Goal: Task Accomplishment & Management: Complete application form

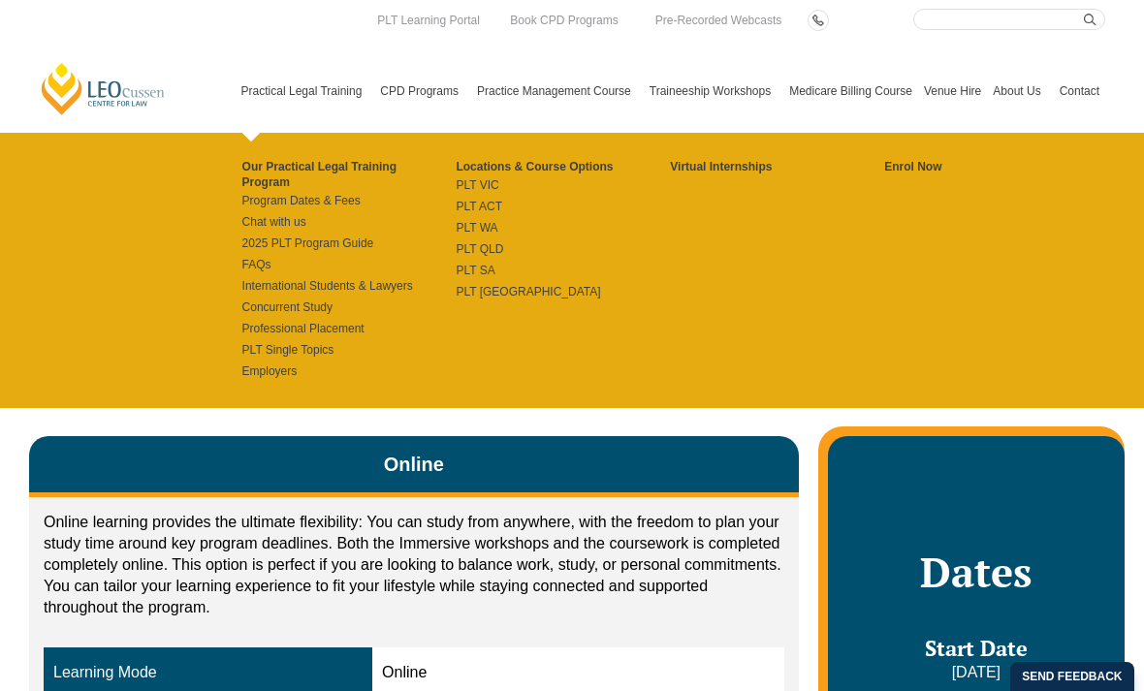
click at [266, 93] on link "Practical Legal Training" at bounding box center [306, 90] width 140 height 83
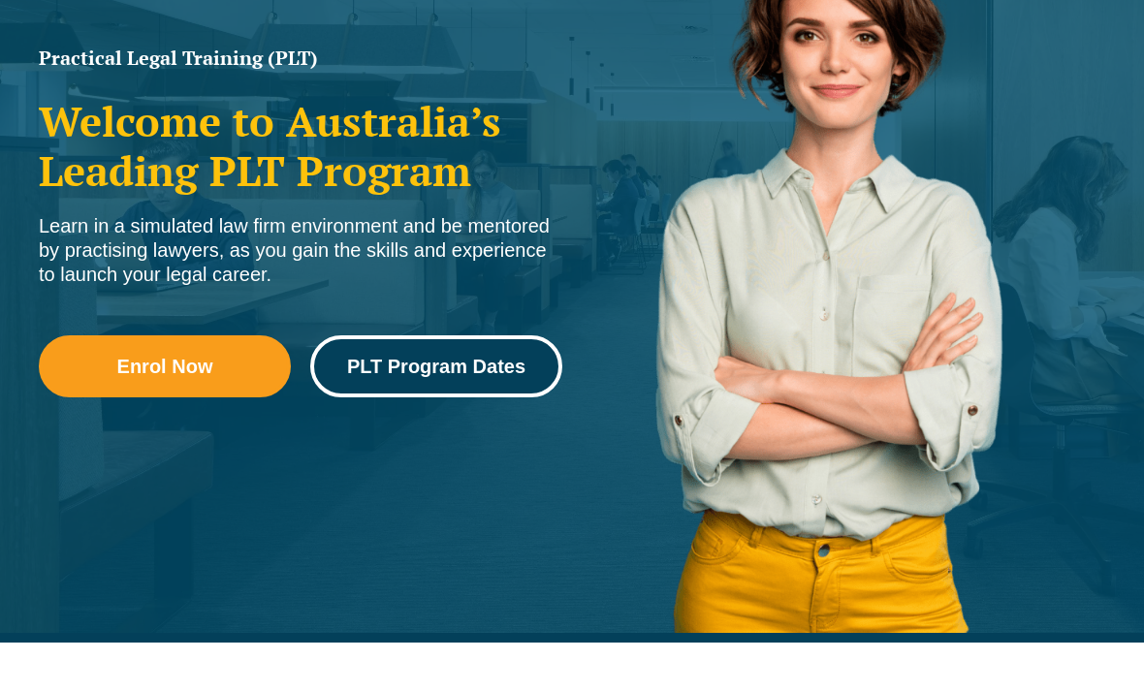
click at [430, 370] on span "PLT Program Dates" at bounding box center [436, 366] width 178 height 19
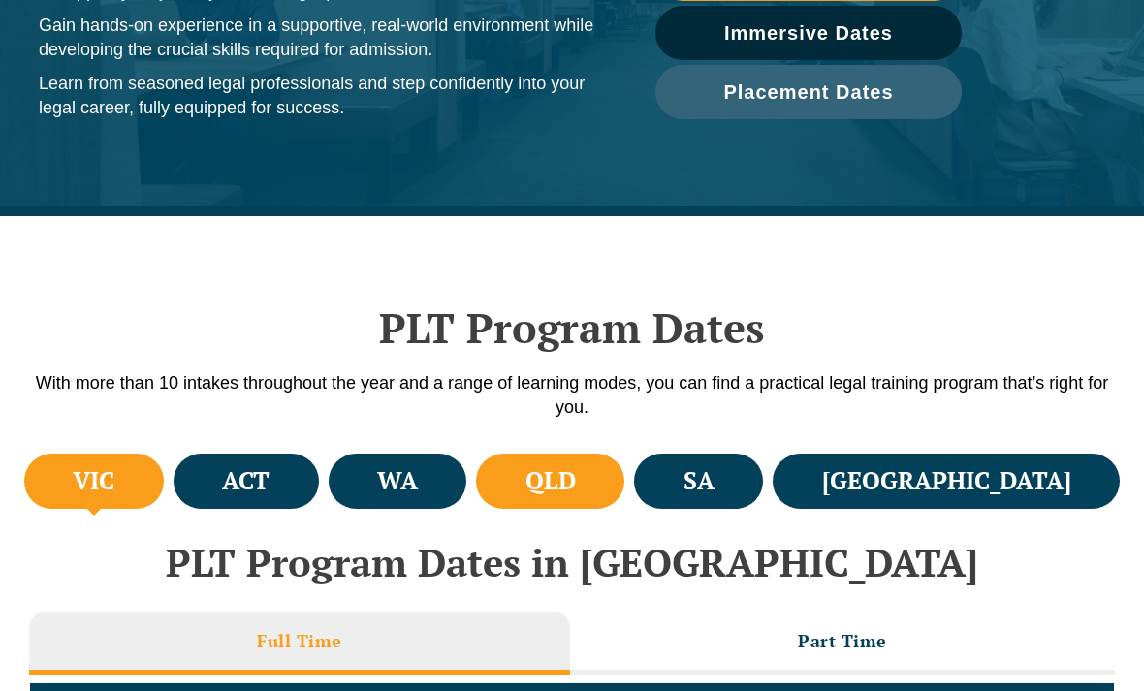
click at [576, 479] on h4 "QLD" at bounding box center [550, 481] width 50 height 32
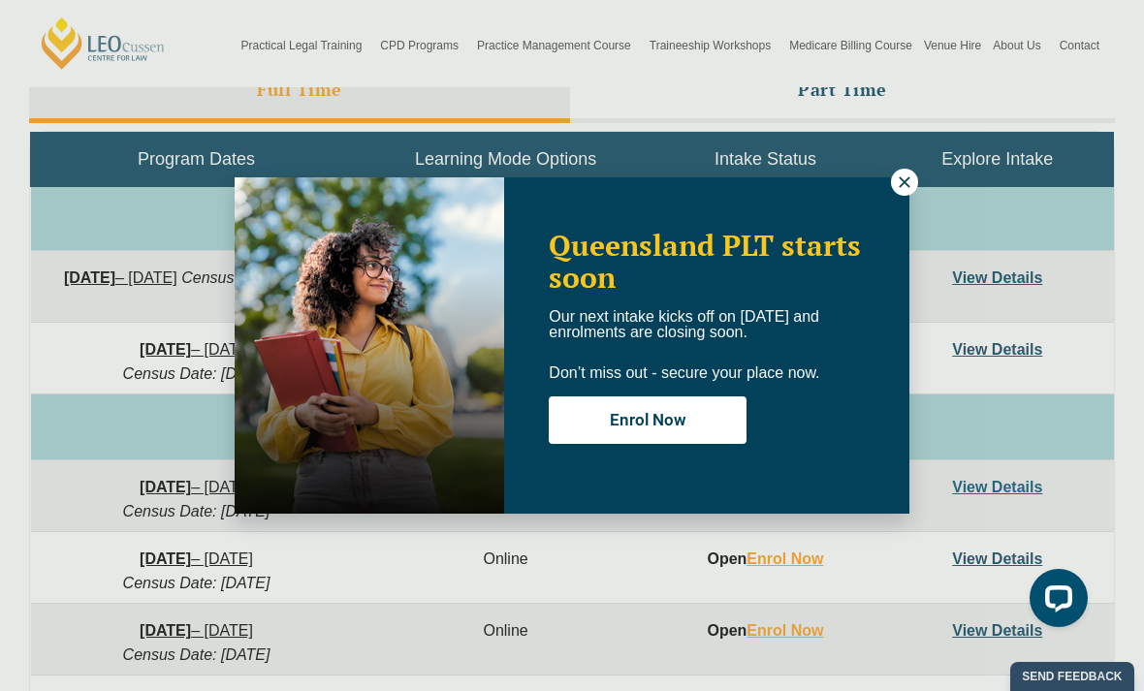
click at [904, 184] on icon at bounding box center [904, 182] width 17 height 17
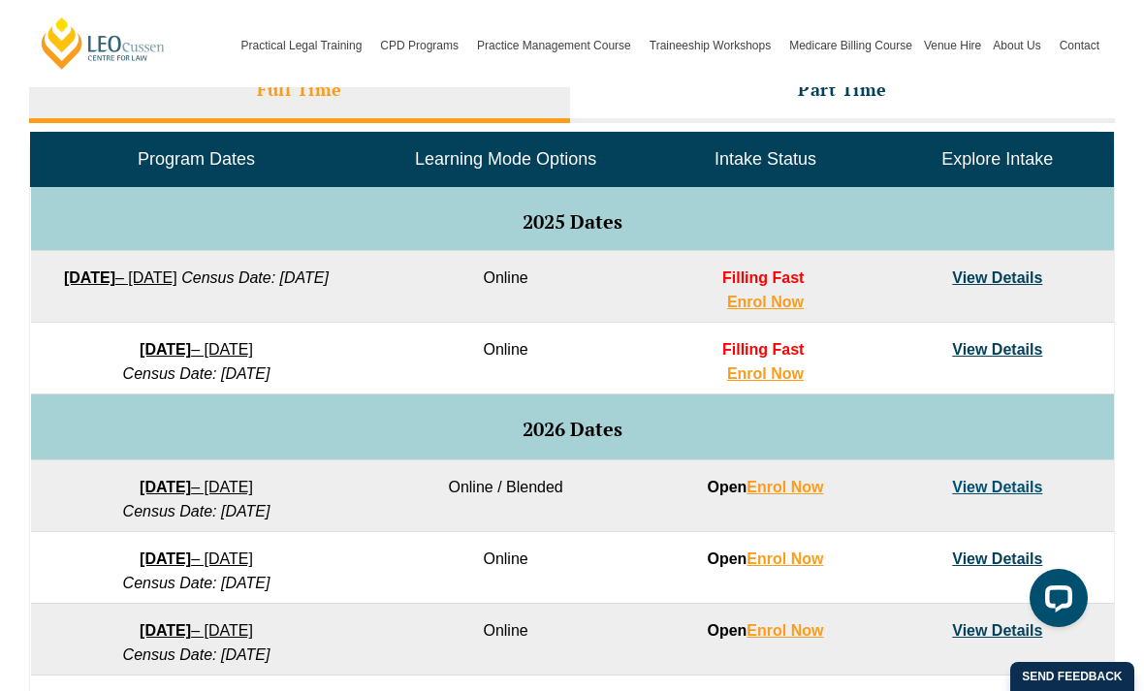
click at [1012, 284] on link "View Details" at bounding box center [997, 277] width 90 height 16
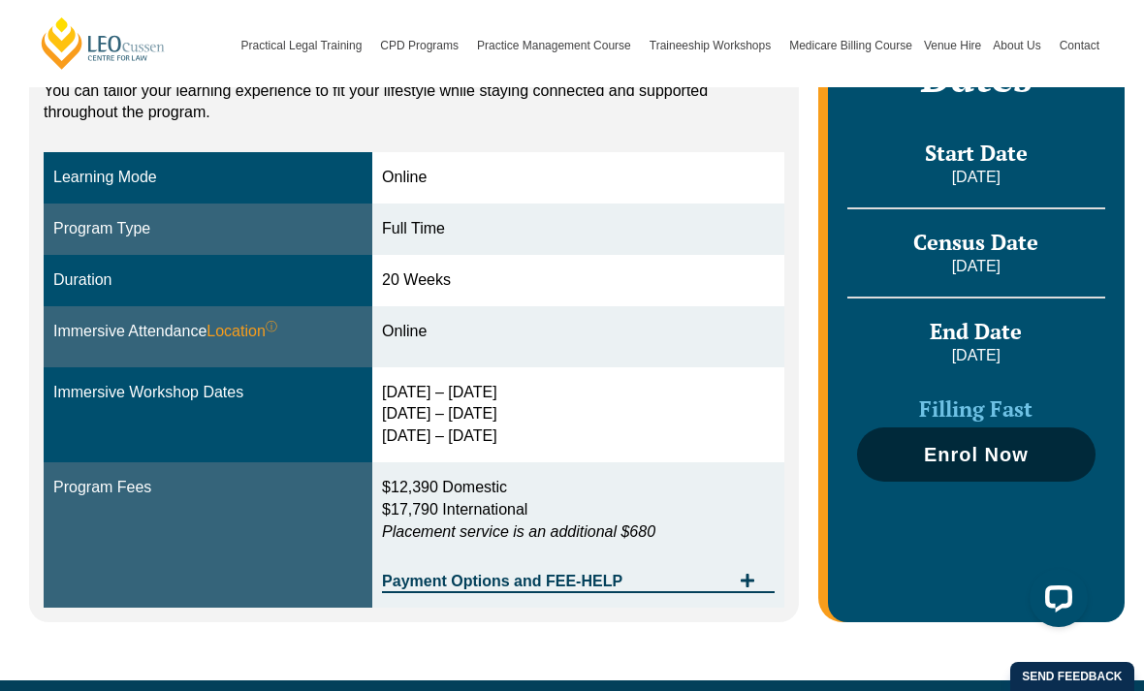
click at [990, 465] on link "Enrol Now" at bounding box center [976, 454] width 238 height 54
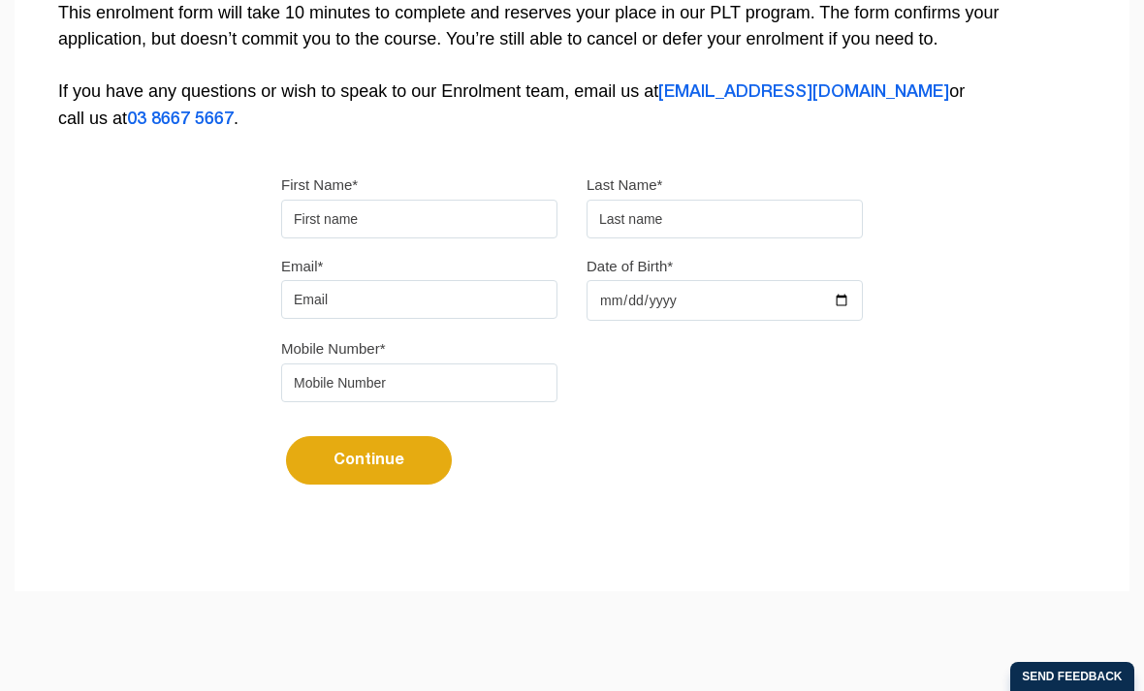
click at [406, 223] on input "First Name*" at bounding box center [419, 219] width 276 height 39
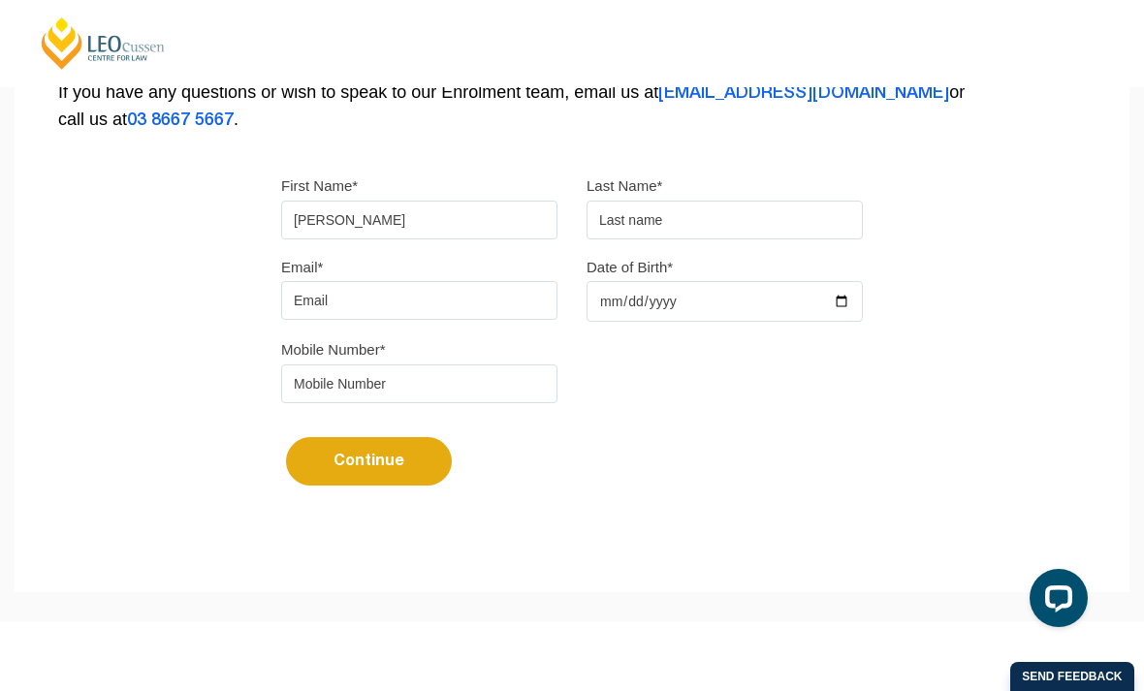
type input "[PERSON_NAME]"
click at [745, 216] on input "text" at bounding box center [724, 220] width 276 height 39
type input "[PERSON_NAME]"
click at [380, 314] on input "Email*" at bounding box center [419, 300] width 276 height 39
type input "lizalawson231178@gmail.com"
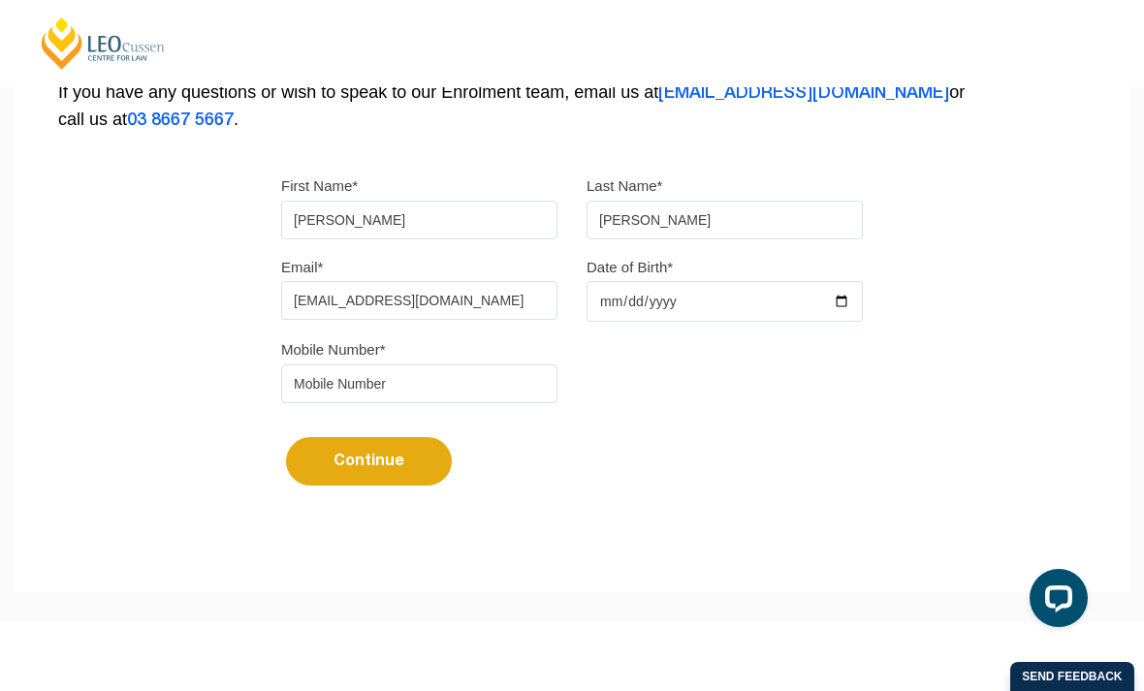
click at [611, 297] on input "Date of Birth*" at bounding box center [724, 301] width 276 height 41
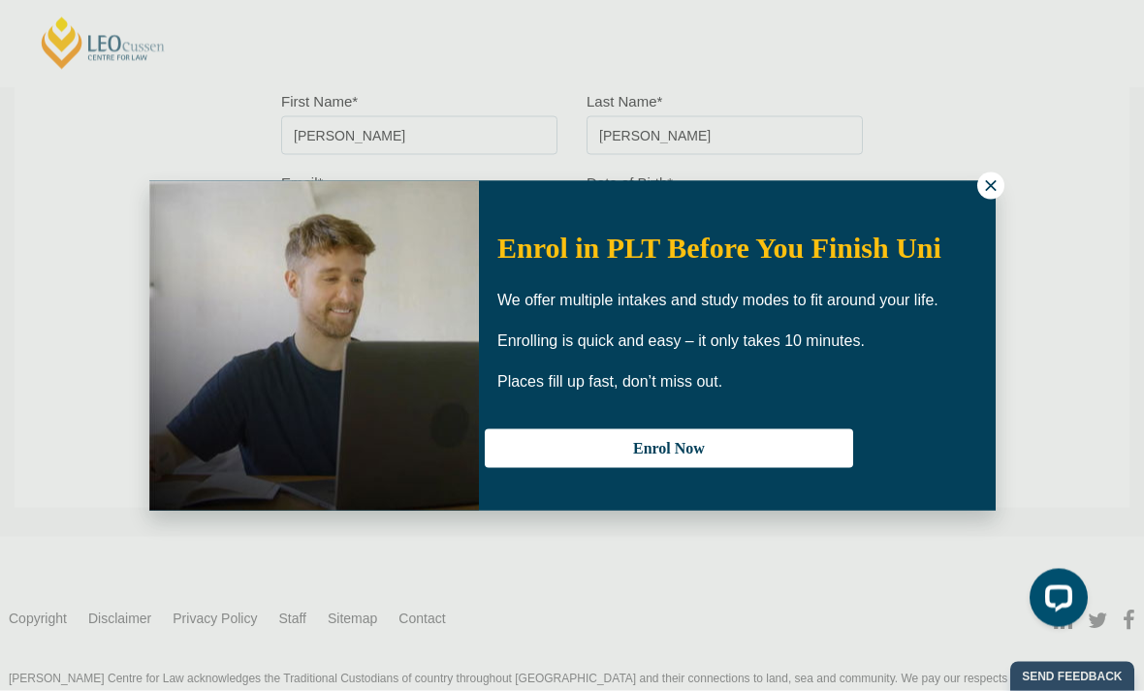
scroll to position [592, 0]
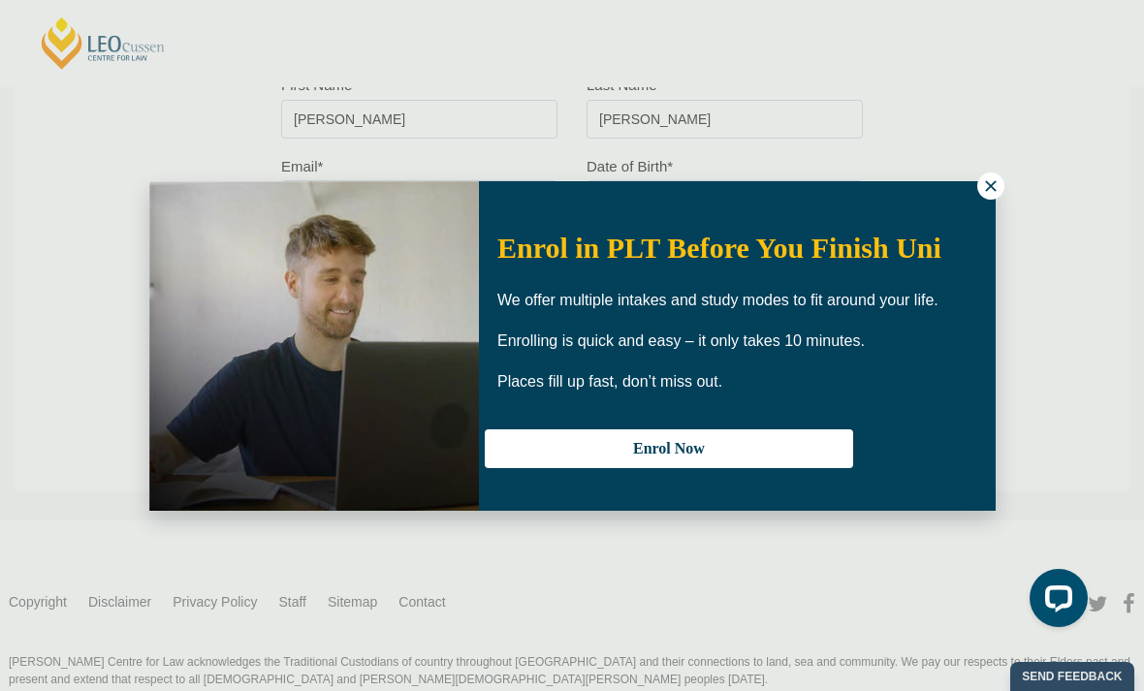
click at [997, 182] on icon at bounding box center [990, 185] width 17 height 17
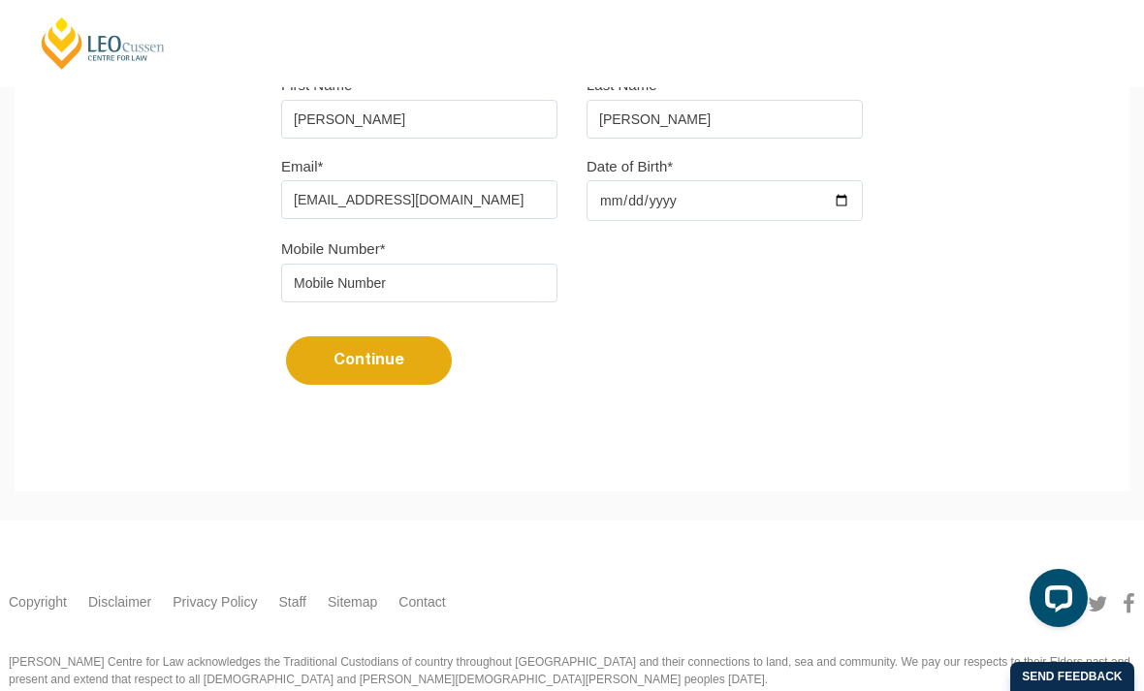
click at [647, 199] on input "2025-09-05" at bounding box center [724, 200] width 276 height 41
click at [641, 198] on input "1978-11-05" at bounding box center [724, 200] width 276 height 41
type input "1978-11-23"
click at [409, 291] on input "tel" at bounding box center [419, 283] width 276 height 39
type input "0493727165"
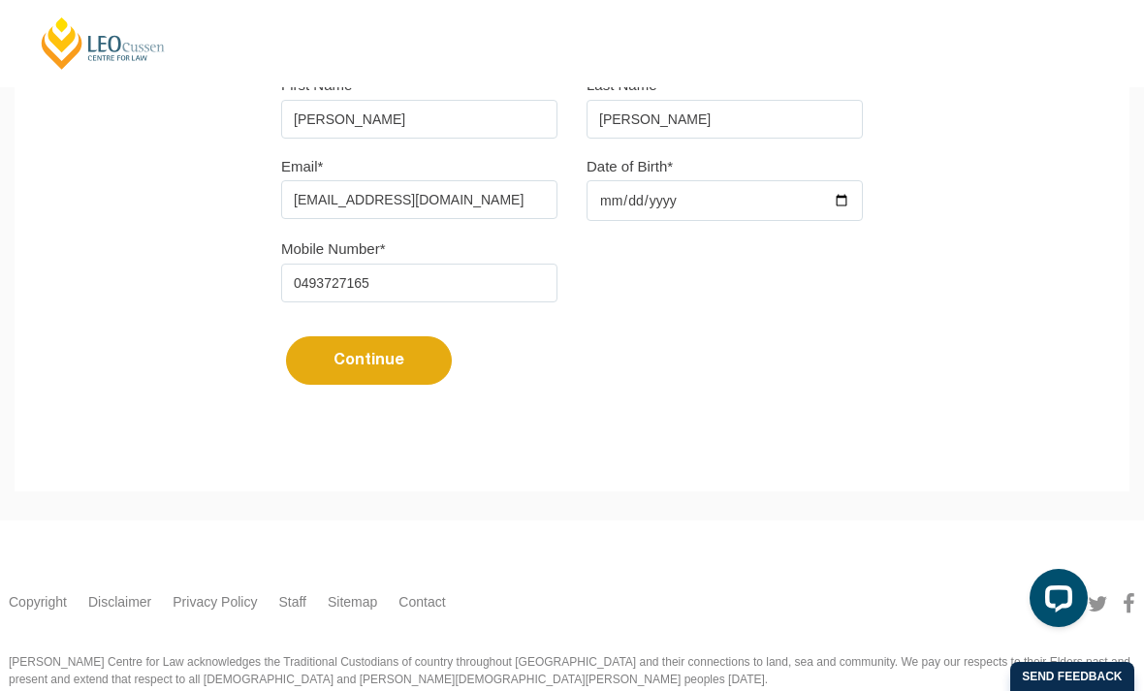
click at [374, 370] on button "Continue" at bounding box center [369, 360] width 166 height 48
select select
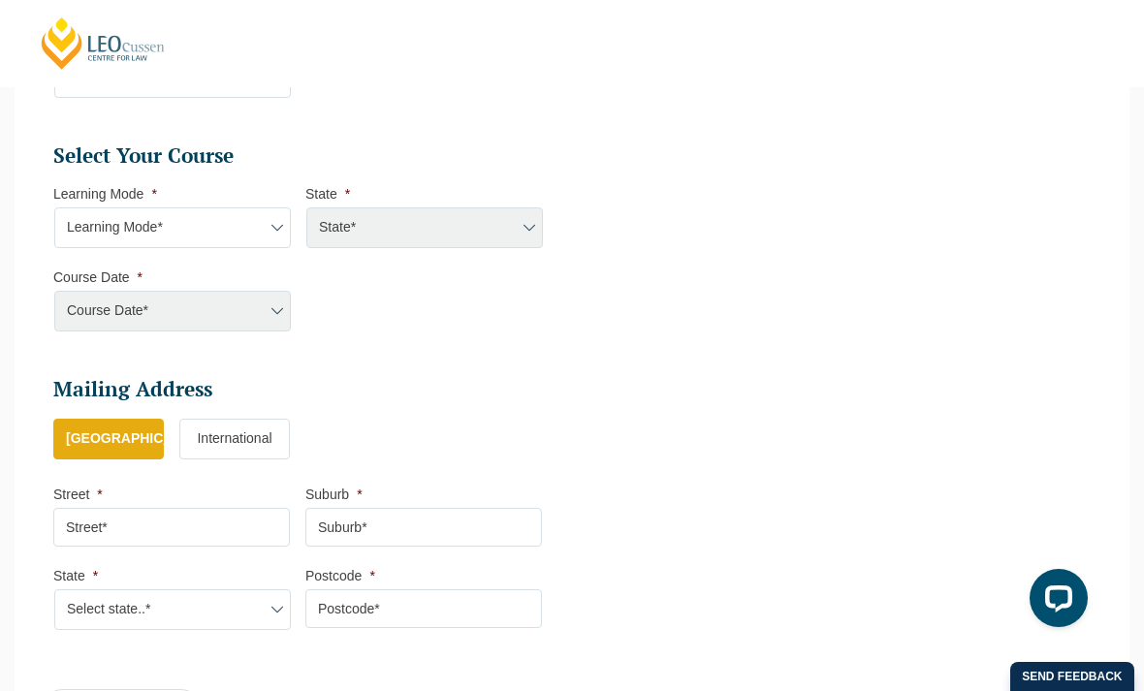
scroll to position [1038, 0]
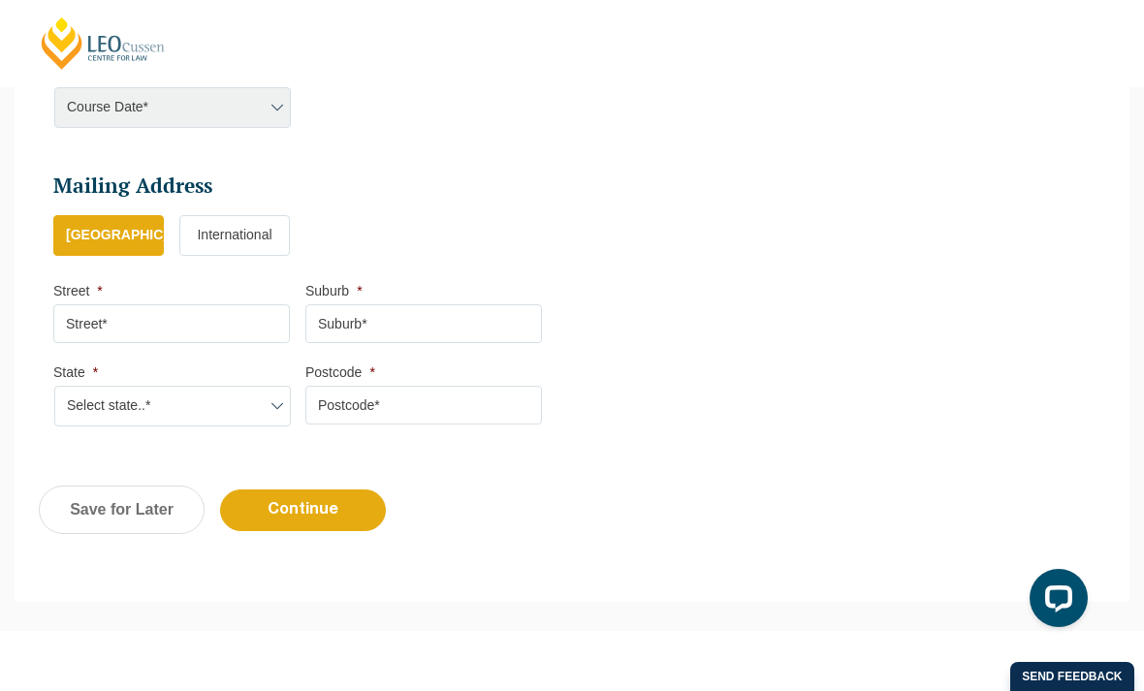
click at [134, 330] on input "Street *" at bounding box center [171, 323] width 237 height 39
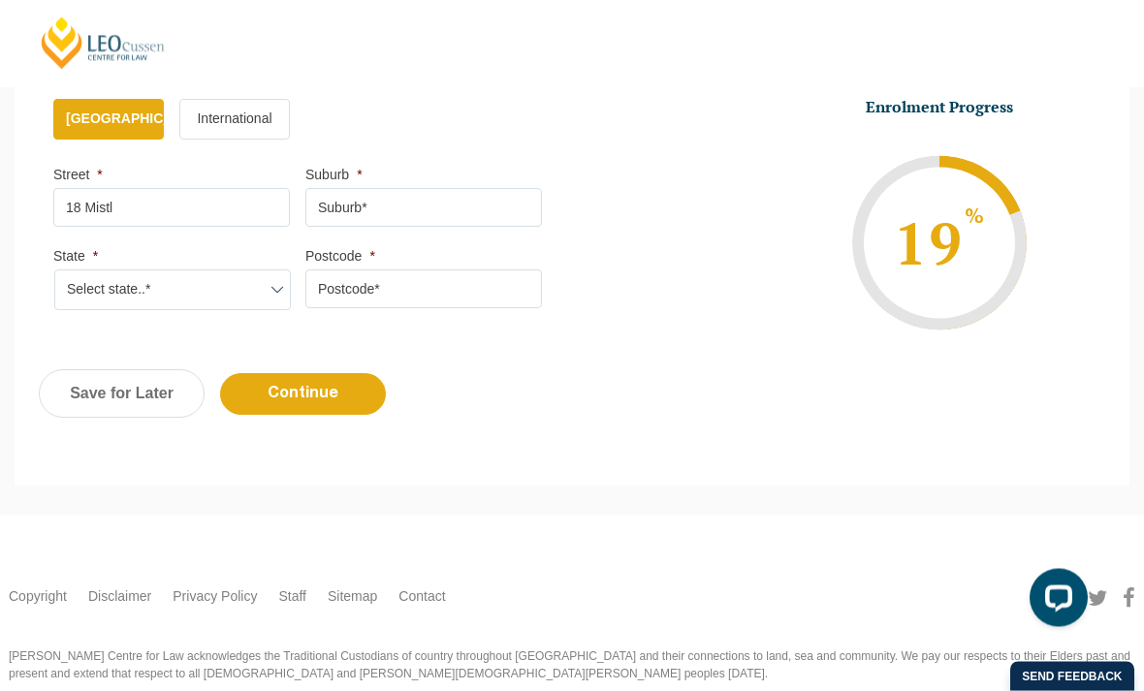
scroll to position [1133, 0]
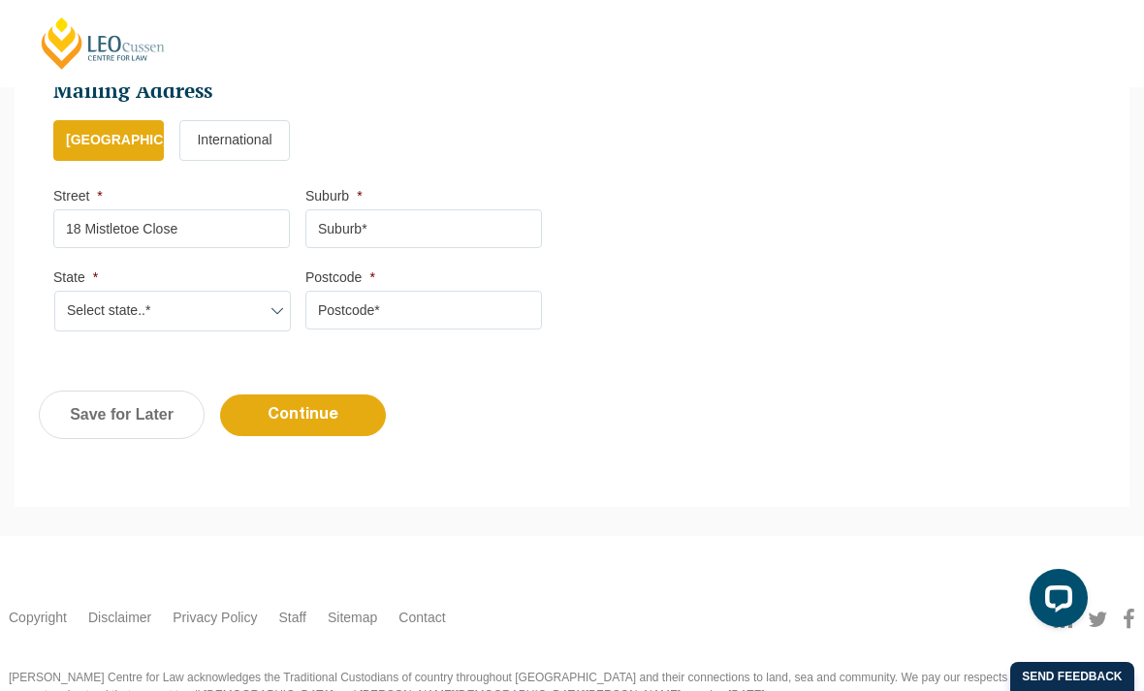
type input "18 Mistletoe Close"
click at [459, 222] on input "Suburb *" at bounding box center [423, 228] width 237 height 39
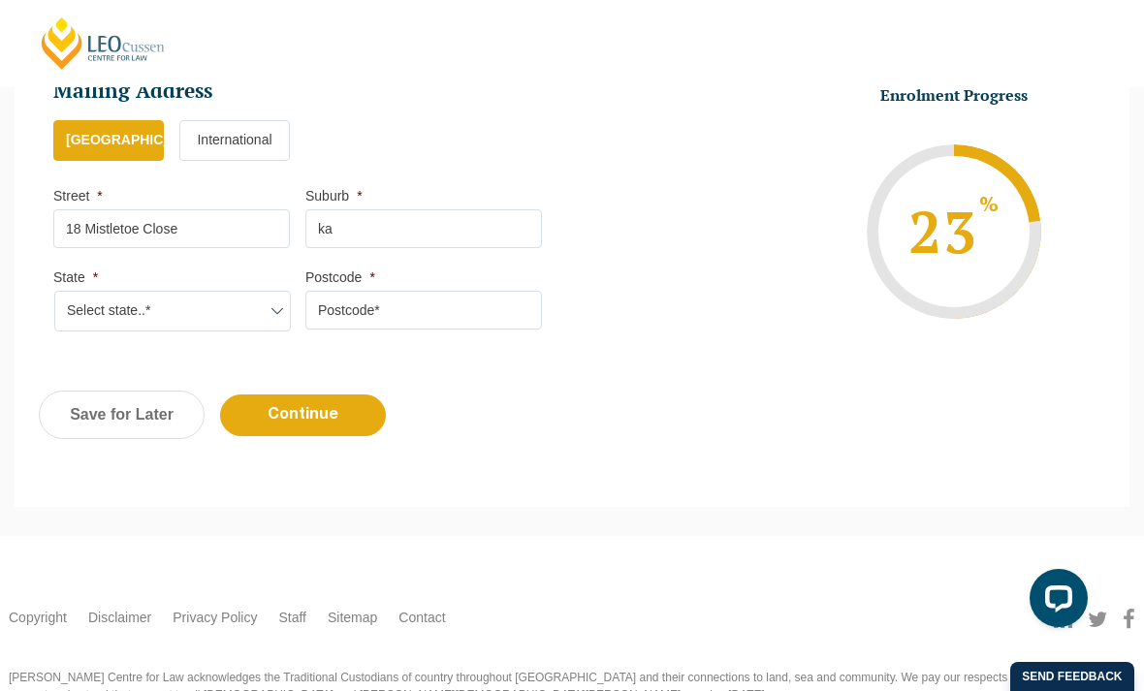
type input "k"
type input "Kamerunga"
click at [257, 328] on select "Select state..* VIC WA QLD SA NSW NT ACT TAS" at bounding box center [172, 311] width 237 height 41
select select "QLD"
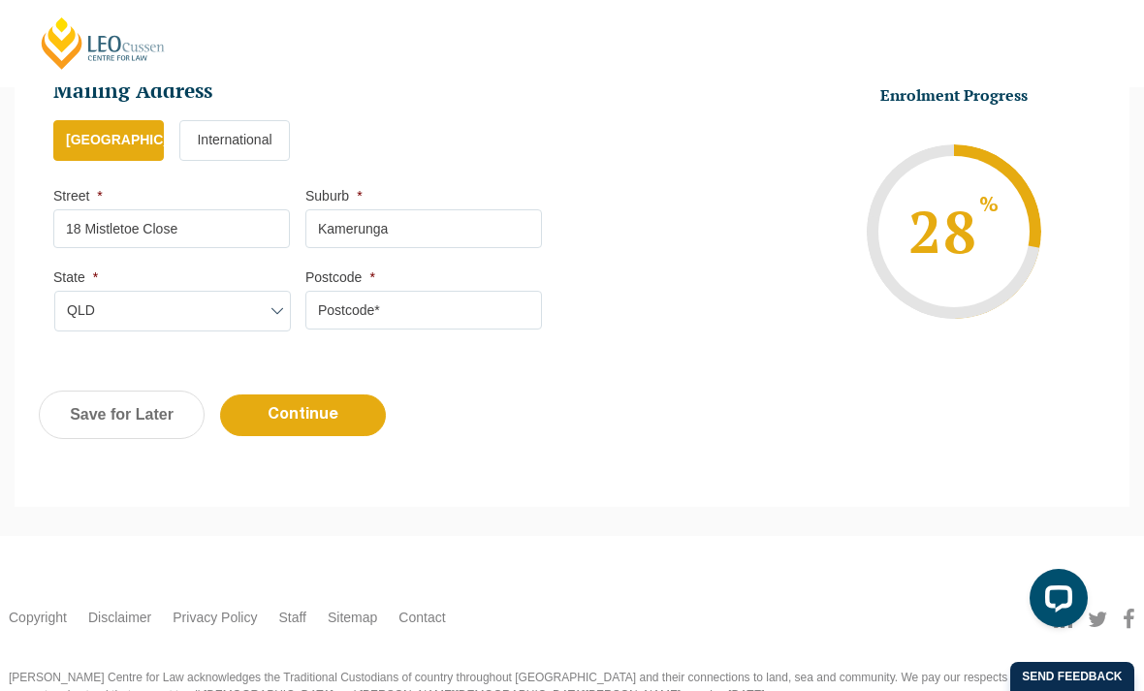
click at [454, 308] on input "Postcode *" at bounding box center [423, 310] width 237 height 39
type input "4870"
click at [301, 418] on input "Continue" at bounding box center [303, 416] width 166 height 42
select select
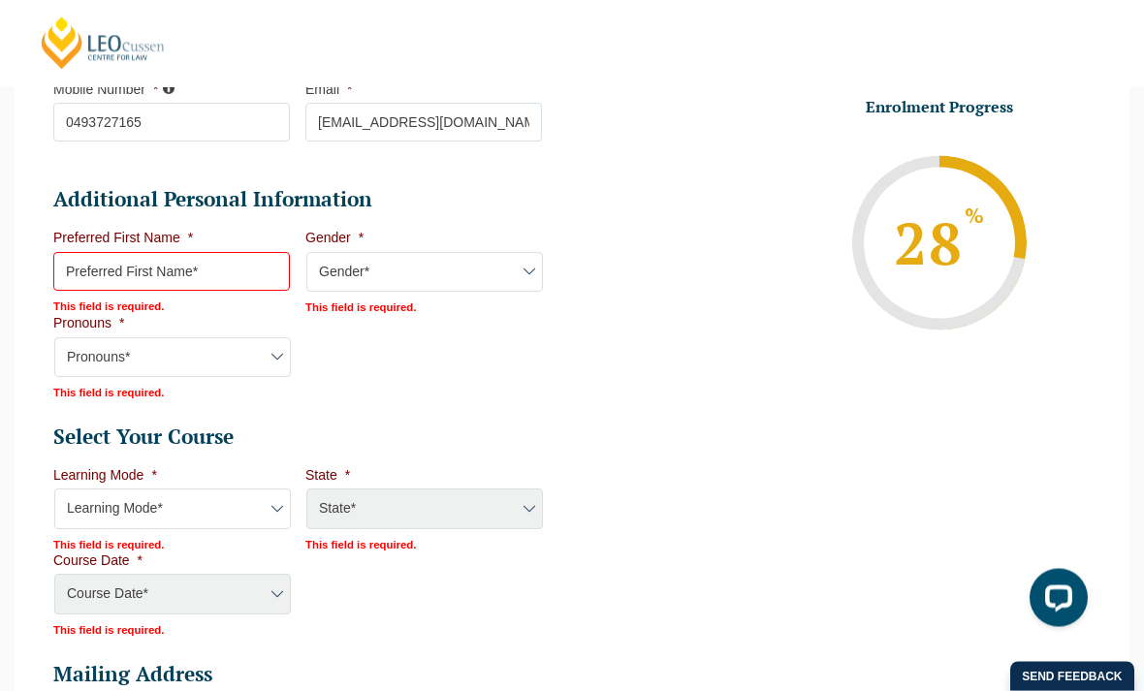
scroll to position [656, 0]
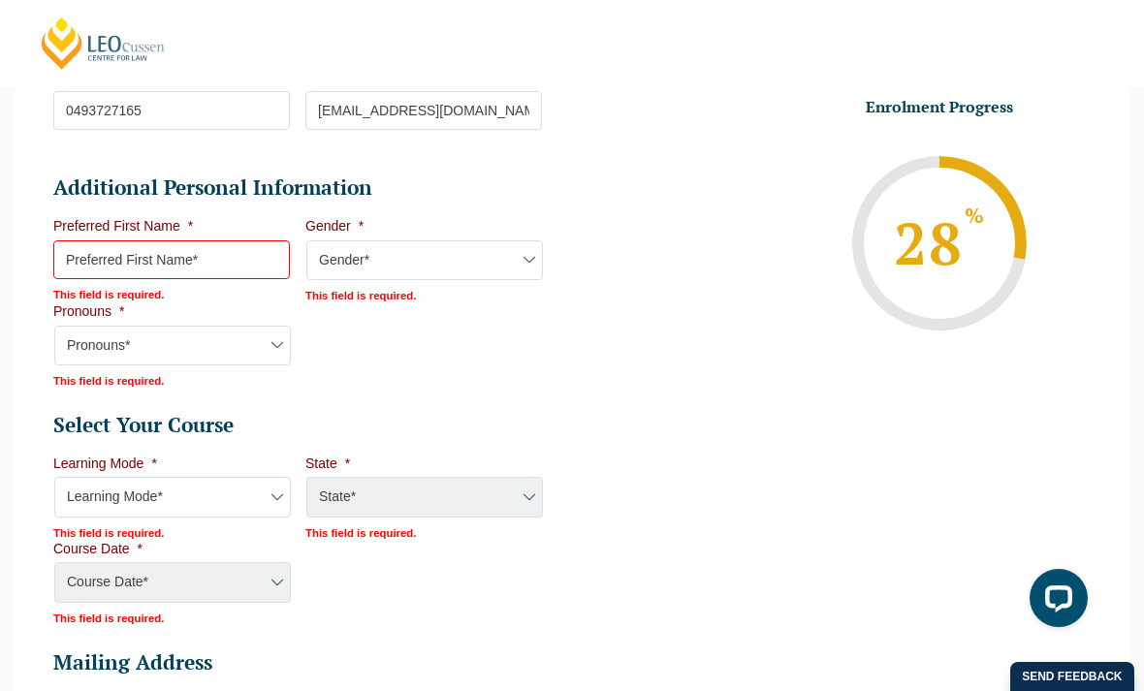
click at [171, 260] on input "Preferred First Name *" at bounding box center [171, 259] width 237 height 39
type input "Liza"
click at [448, 282] on div "Gender* Male Female Nonbinary Intersex Prefer not to disclose Other" at bounding box center [423, 262] width 237 height 43
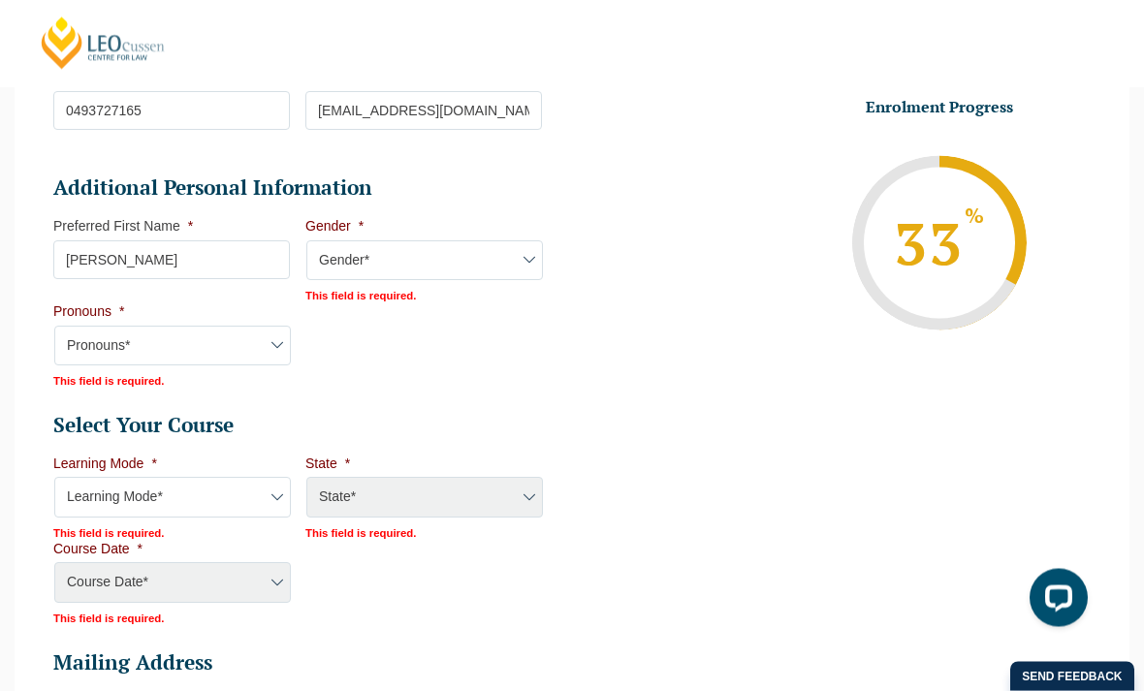
select select "Female"
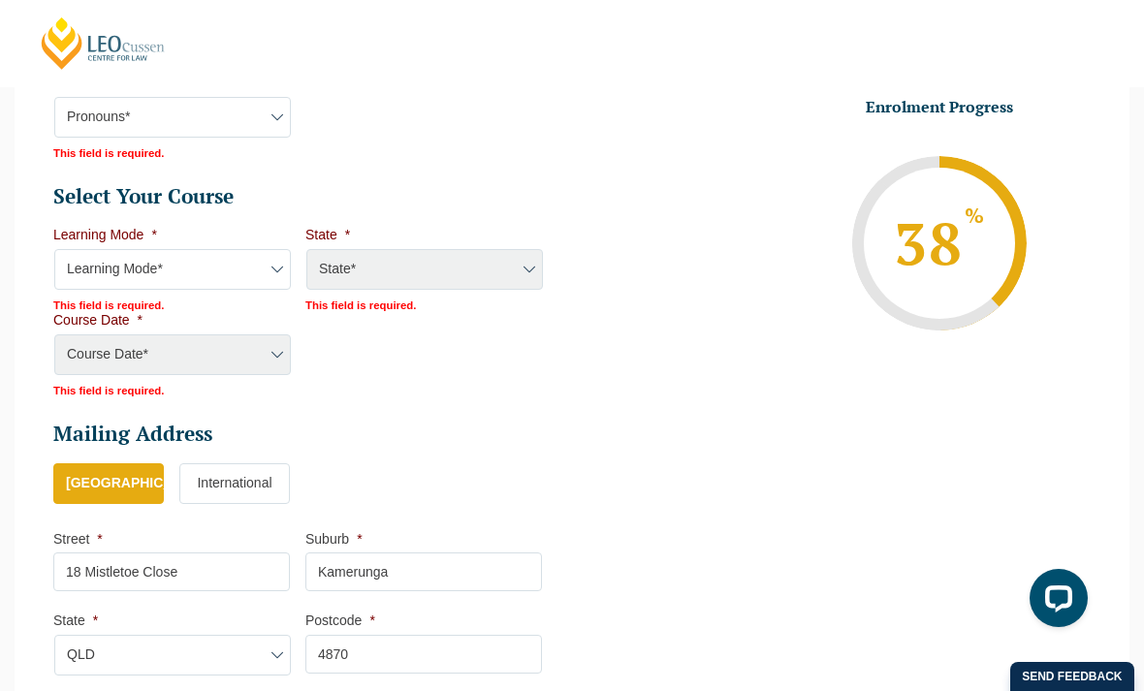
scroll to position [890, 0]
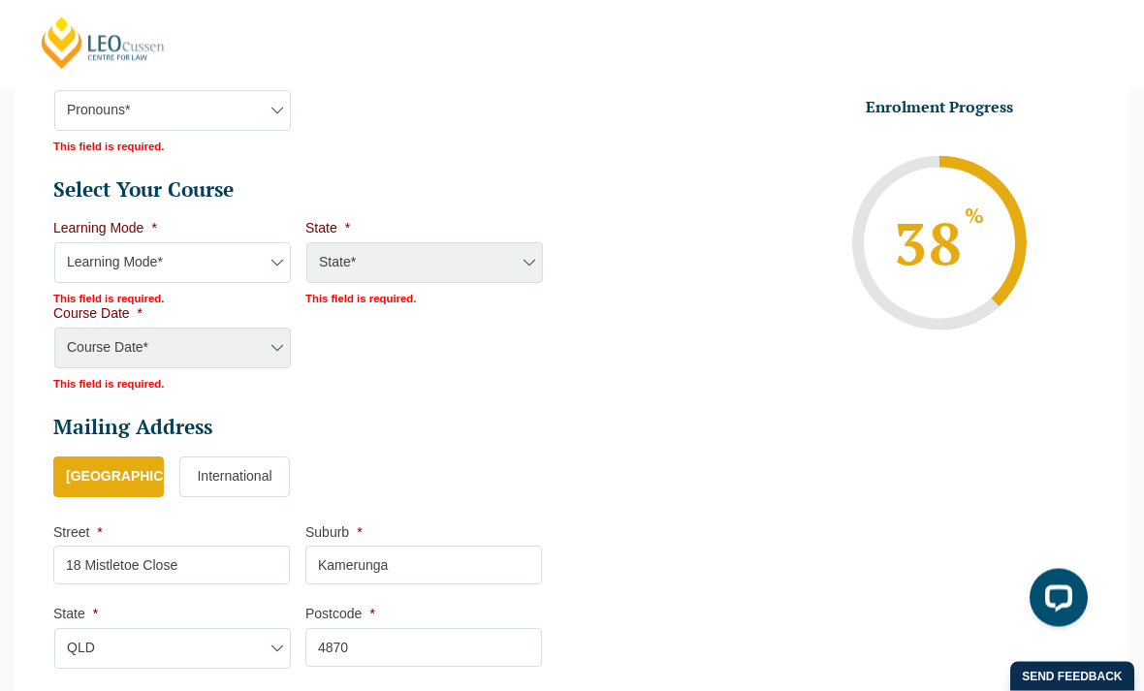
click at [253, 263] on select "Learning Mode* Online Full Time Learning Online Part Time Learning Blended Full…" at bounding box center [172, 263] width 237 height 41
select select "Online Full Time Learning"
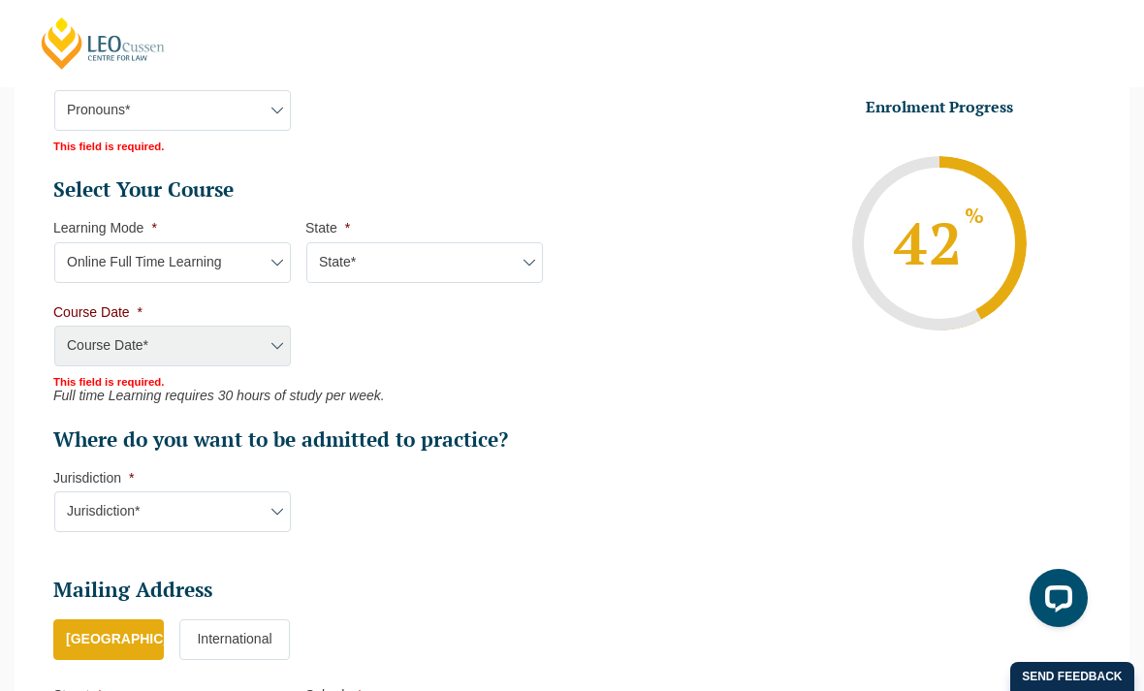
click at [515, 255] on select "State* National (ACT/NSW, VIC, QLD, SA, WA)" at bounding box center [424, 262] width 237 height 41
select select "National (ACT/NSW, VIC, QLD, SA, WA)"
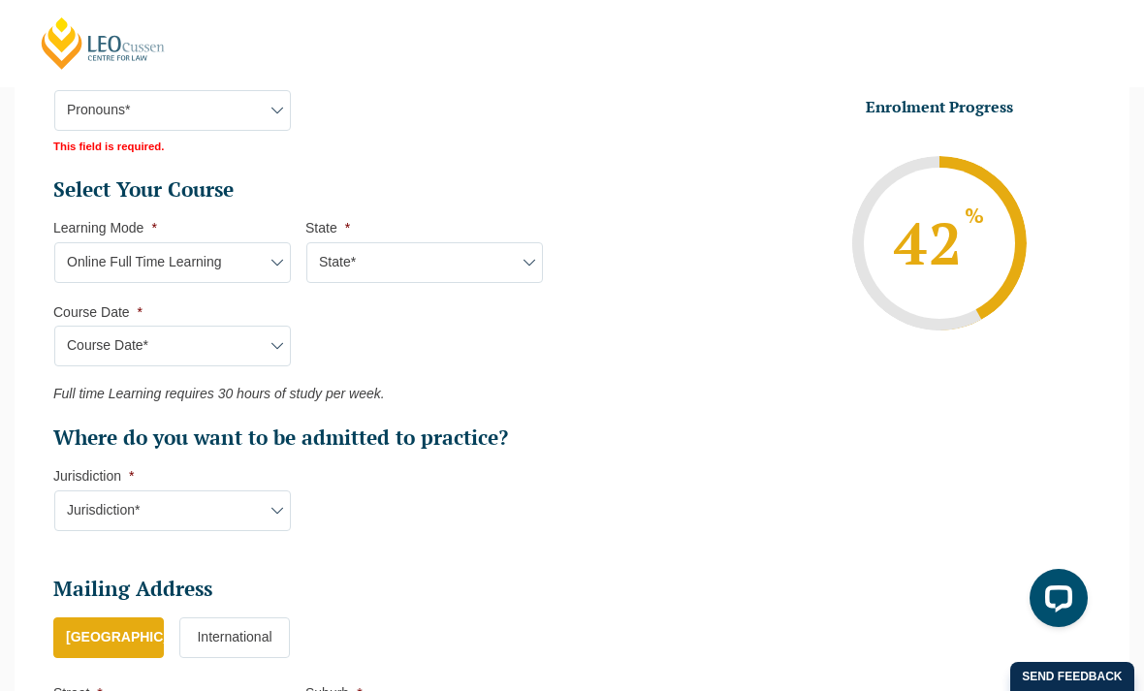
click at [263, 342] on select "Course Date* September 2025 (22-Sep-2025 to 20-Feb-2026) December 2025 (08-Dec-…" at bounding box center [172, 346] width 237 height 41
select select "September 2025 (22-Sep-2025 to 20-Feb-2026)"
type input "Intake 10 September 2025 FT"
type input "Practical Legal Training (NAT)"
select select "NAT PLT (SEP) 2025 Full Time Online"
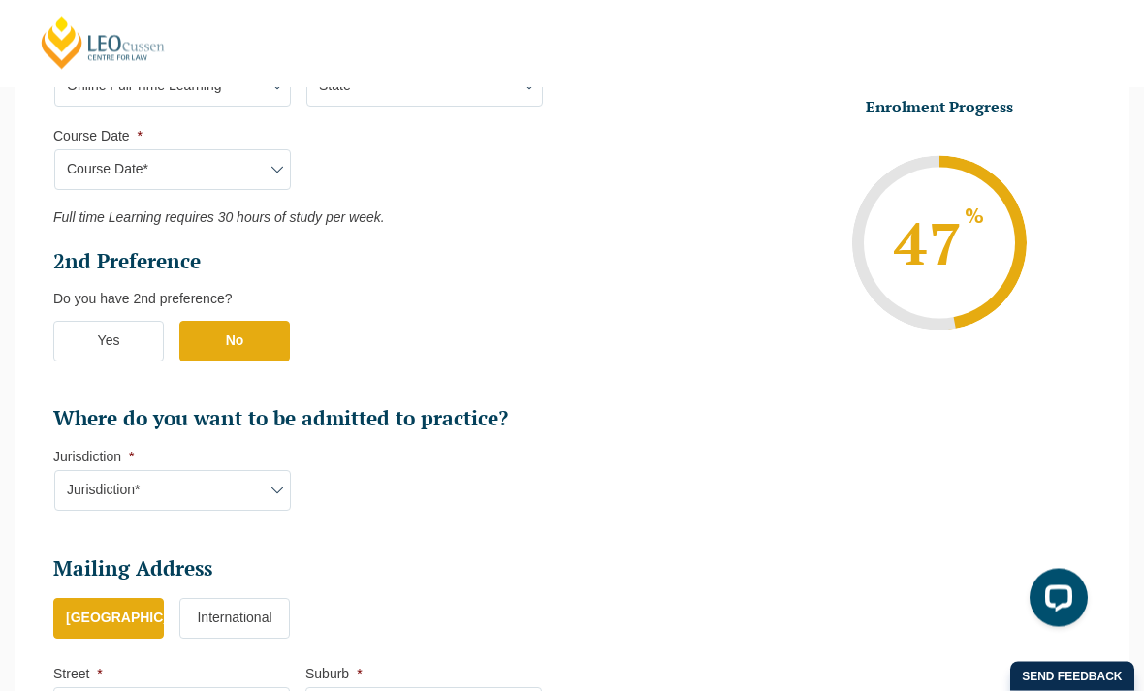
scroll to position [1067, 0]
click at [107, 344] on label "Yes" at bounding box center [108, 341] width 111 height 41
click at [0, 0] on input "Yes" at bounding box center [0, 0] width 0 height 0
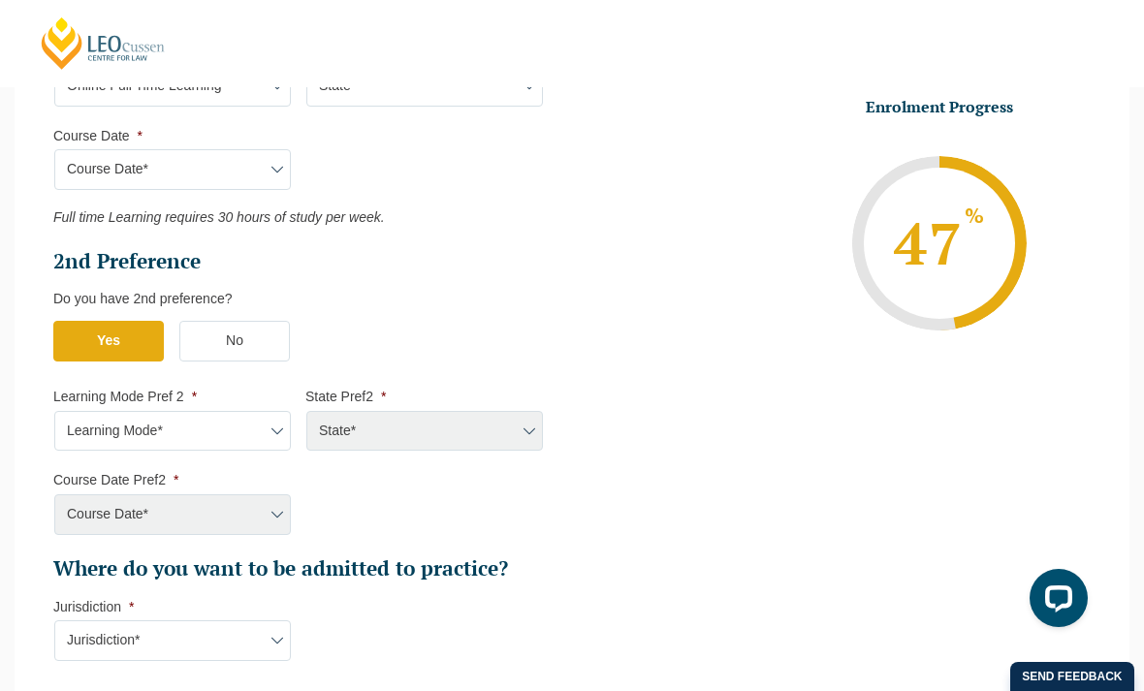
click at [242, 431] on select "Learning Mode* Online Full Time Learning Online Part Time Learning Blended Full…" at bounding box center [172, 431] width 237 height 41
select select "Online Part Time Learning"
click at [500, 426] on select "State* National (ACT/NSW, VIC, QLD, SA, WA)" at bounding box center [424, 431] width 237 height 41
select select "National (ACT/NSW, VIC, QLD, SA, WA)"
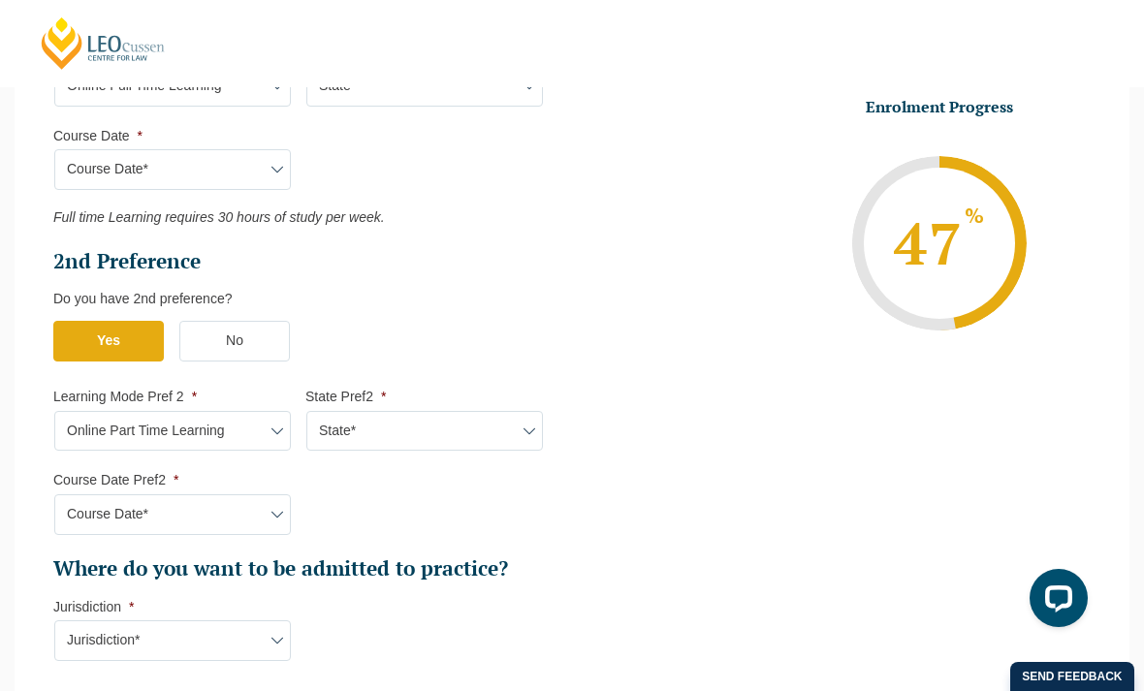
click at [278, 510] on select "Course Date* January 2026 (27-Jan-2026 to 21-Aug-2026) March 2026 (30-Mar-2026 …" at bounding box center [172, 514] width 237 height 41
select select "January 2026 (27-Jan-2026 to 21-Aug-2026)"
type input "Intake 02 January 2026 PT"
type input "Practical Legal Training (NAT)"
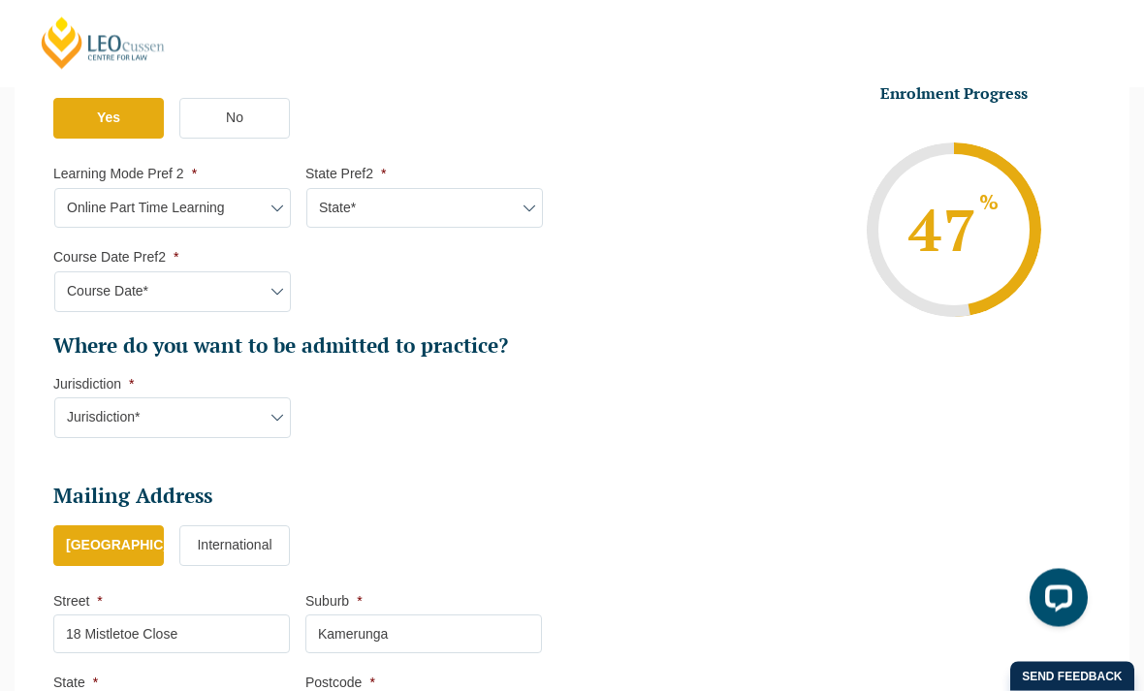
scroll to position [1310, 0]
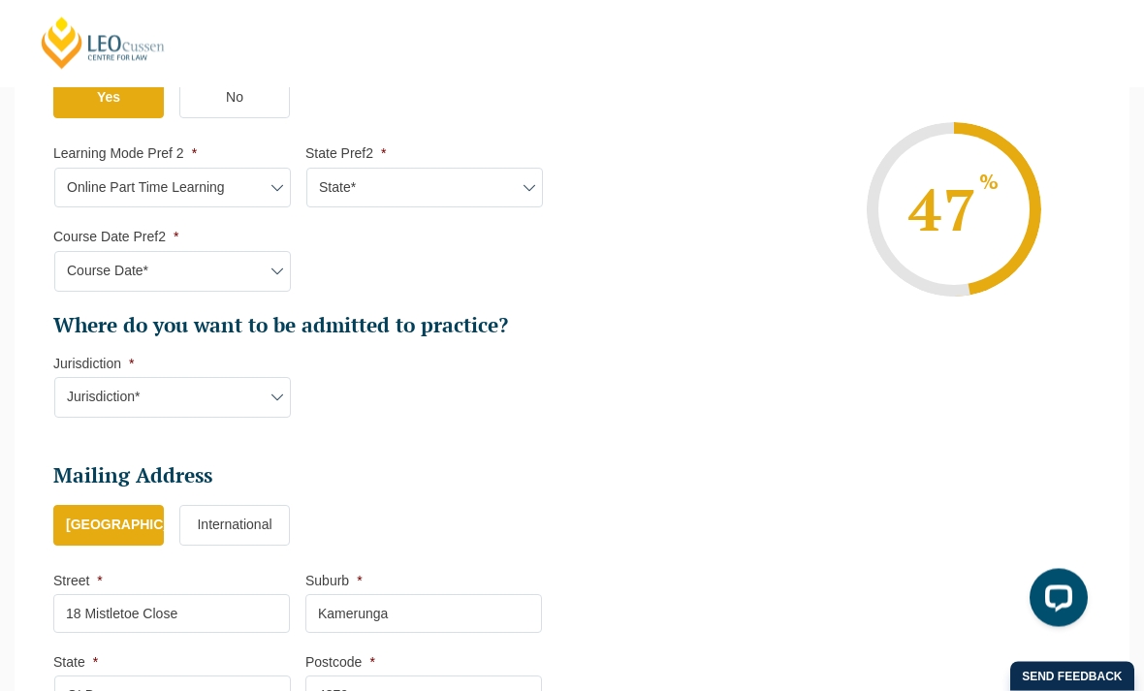
click at [264, 393] on select "Jurisdiction* VIC ACT/NSW SA WA QLD" at bounding box center [172, 398] width 237 height 41
select select "QLD"
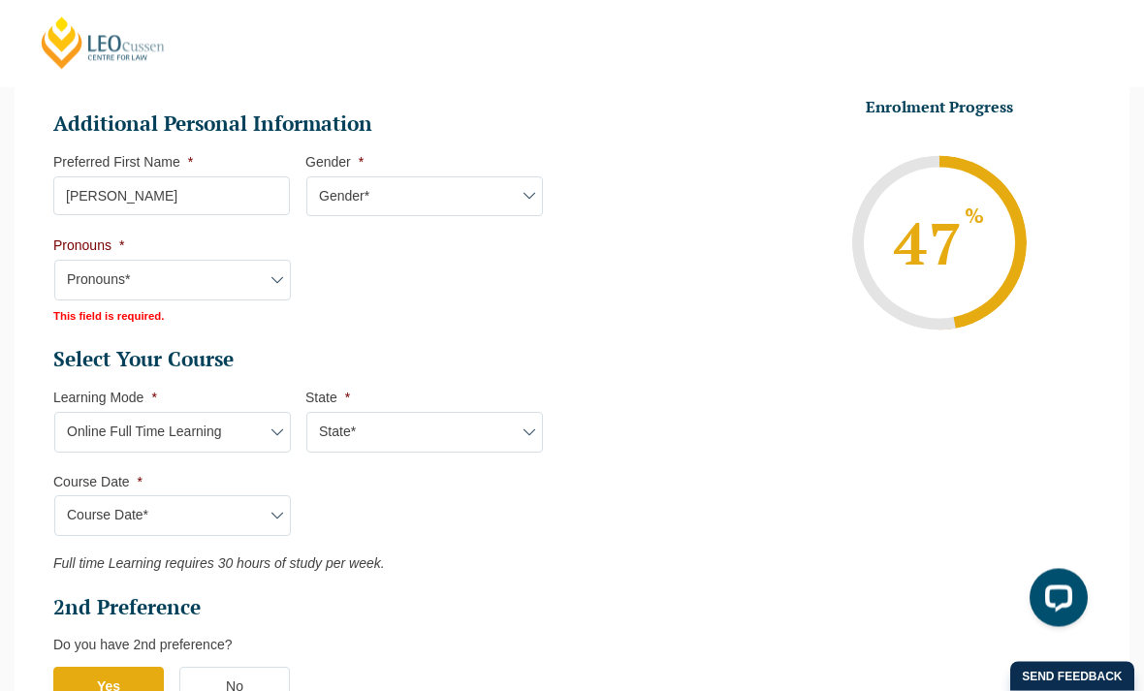
scroll to position [721, 0]
click at [291, 286] on select "Pronouns* She/Her/Hers He/Him/His They/Them/Theirs Other Prefer not to disclose" at bounding box center [172, 280] width 237 height 41
select select "She/Her/Hers"
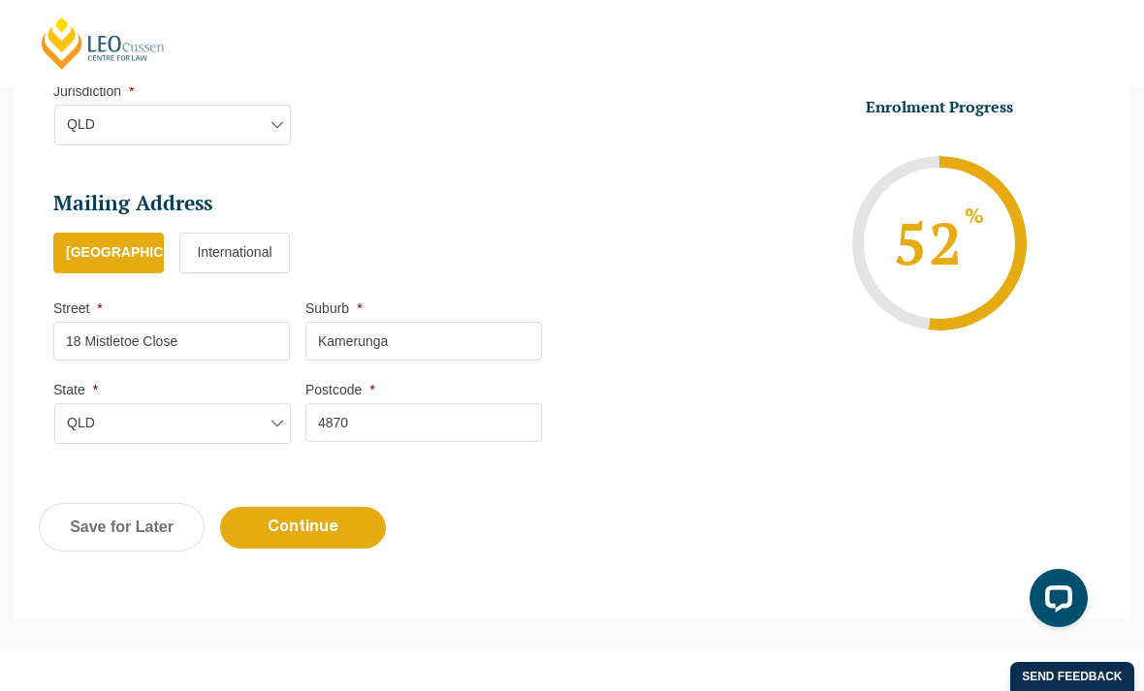
scroll to position [1697, 0]
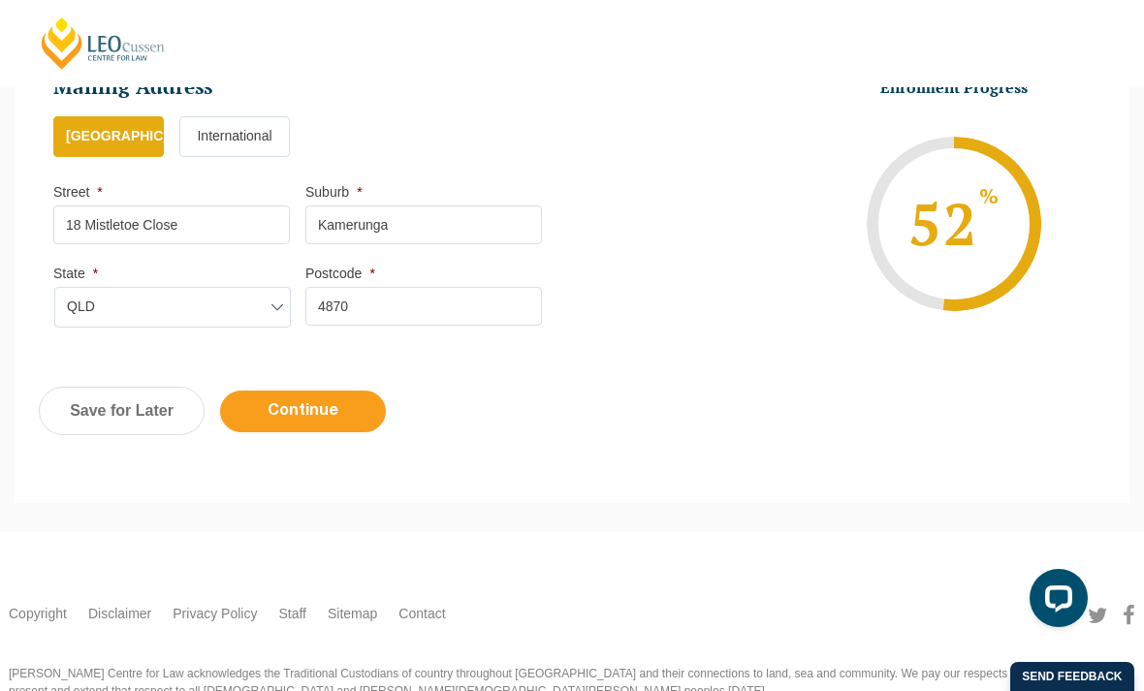
click at [297, 412] on input "Continue" at bounding box center [303, 412] width 166 height 42
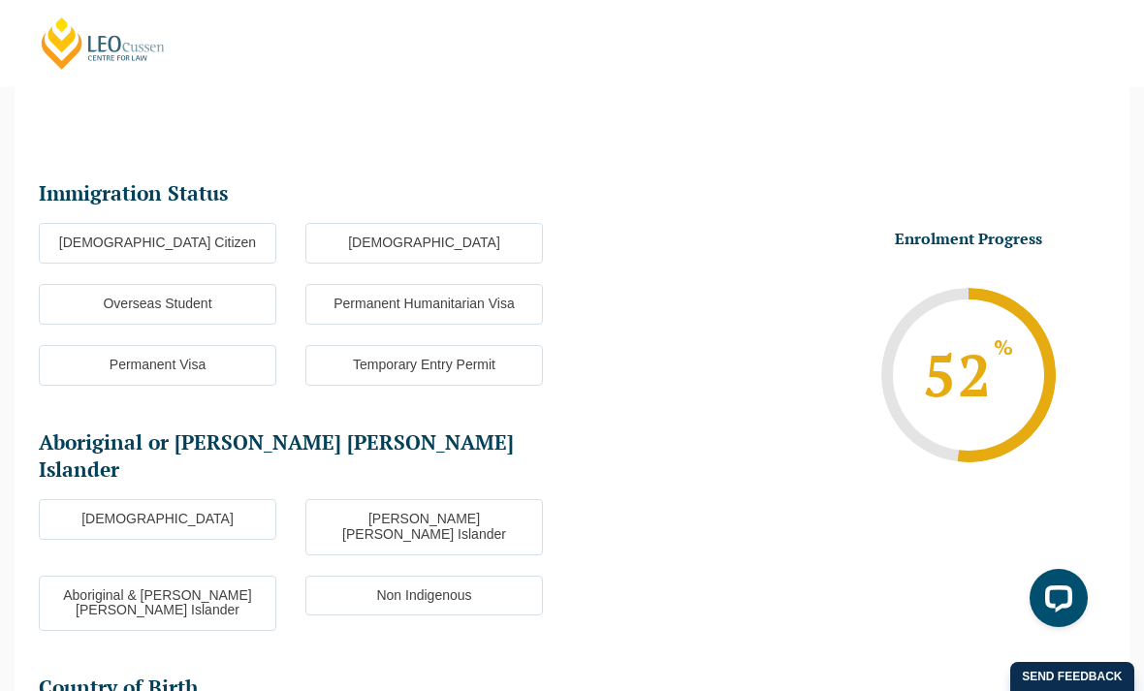
scroll to position [193, 0]
click at [152, 260] on label "Australian Citizen" at bounding box center [157, 244] width 237 height 41
click at [0, 0] on input "Australian Citizen" at bounding box center [0, 0] width 0 height 0
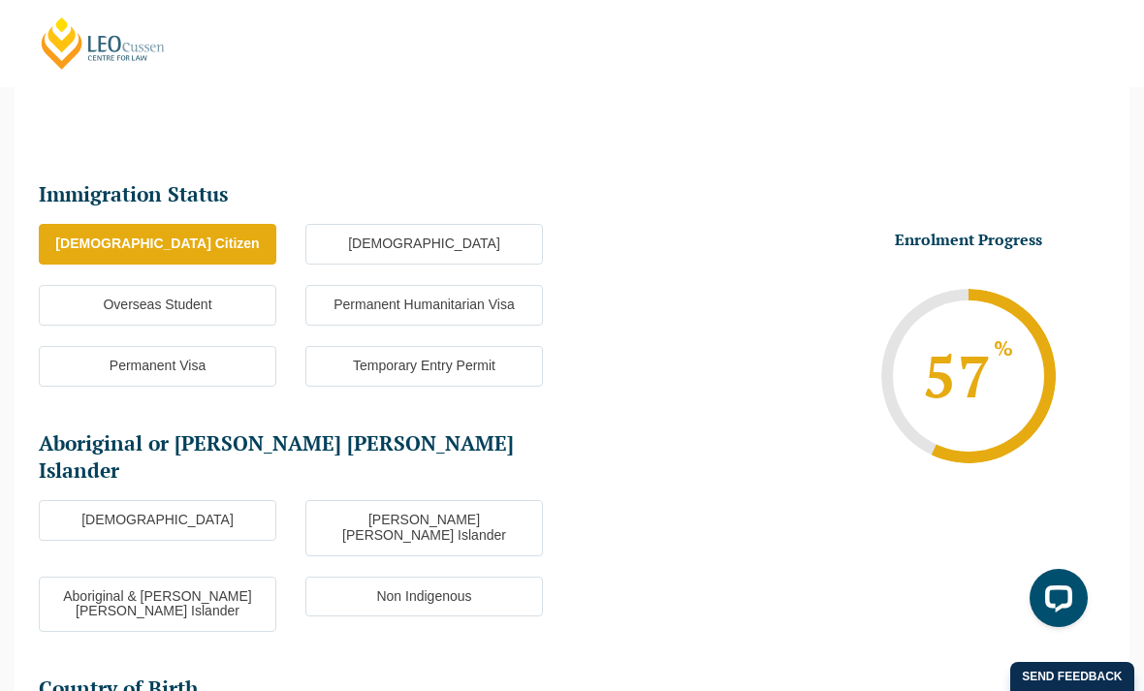
click at [419, 579] on label "Non Indigenous" at bounding box center [423, 597] width 237 height 41
click at [0, 0] on input "Non Indigenous" at bounding box center [0, 0] width 0 height 0
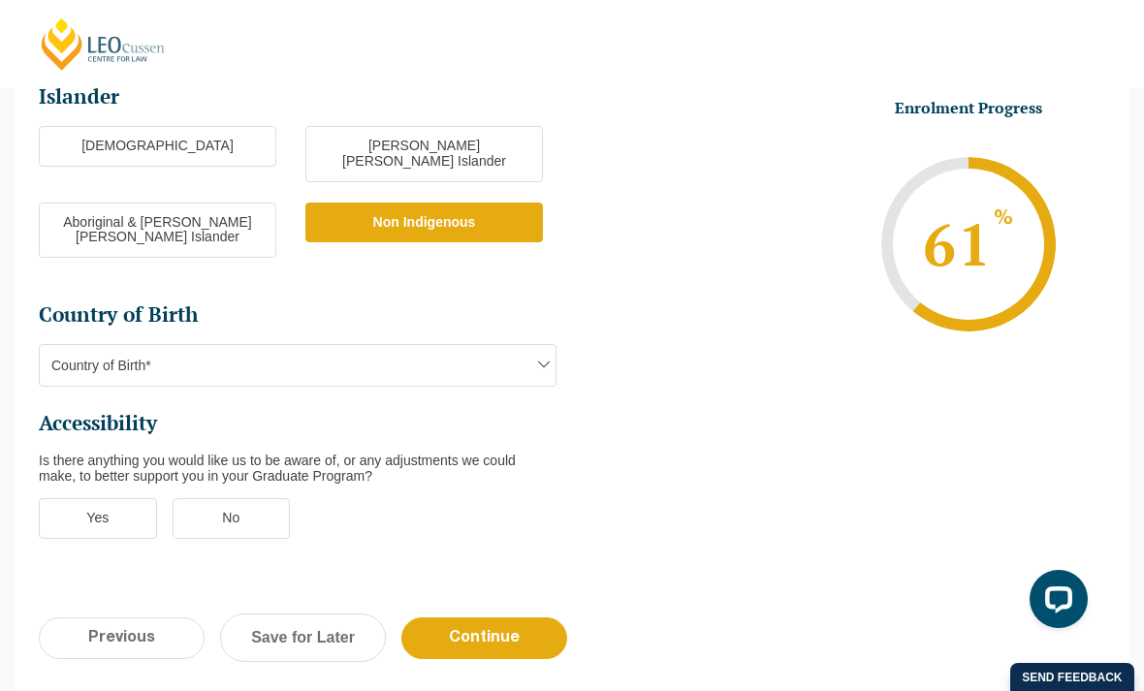
click at [532, 352] on span at bounding box center [543, 363] width 23 height 23
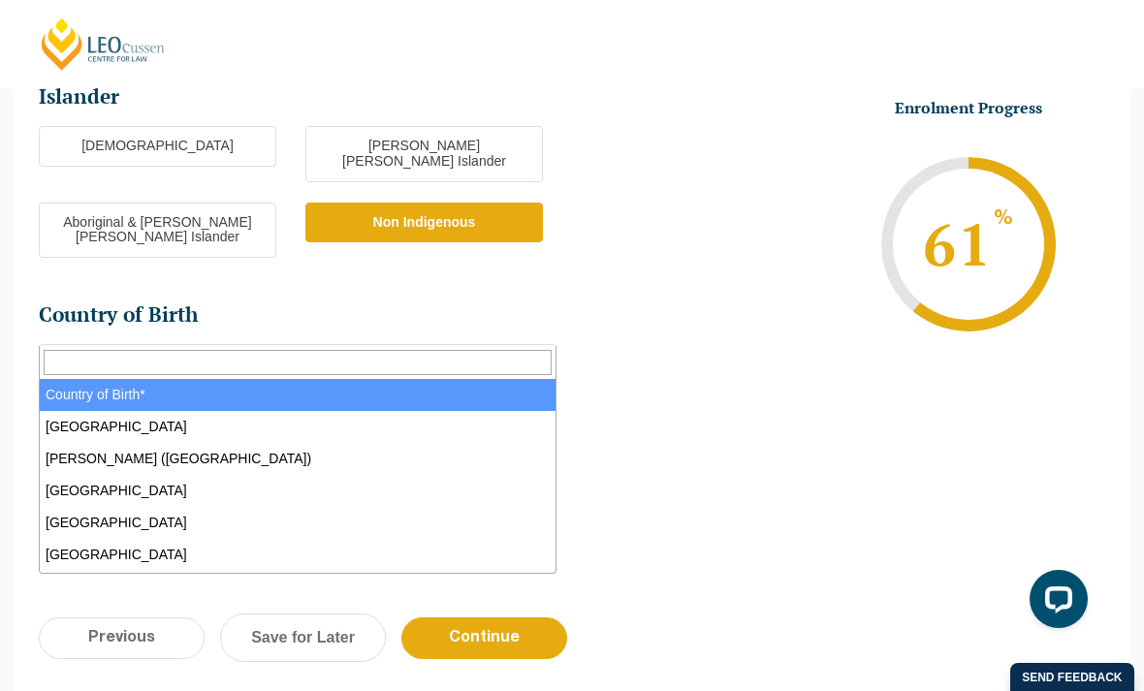
scroll to position [567, 0]
select select "Australia 1101"
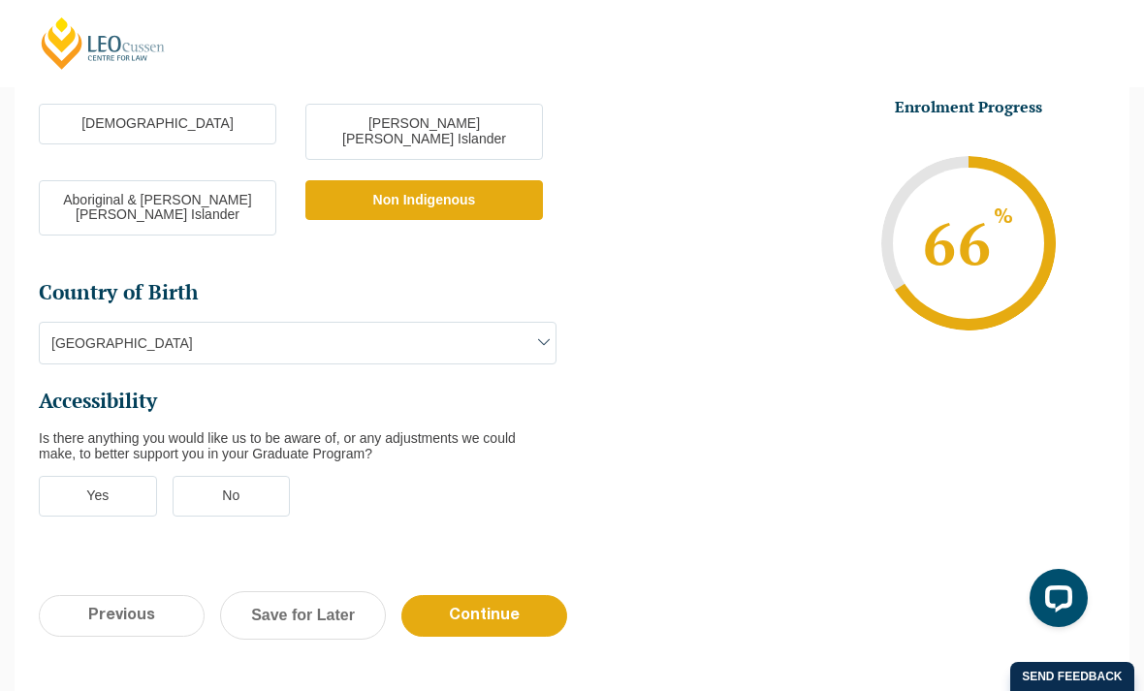
scroll to position [702, 0]
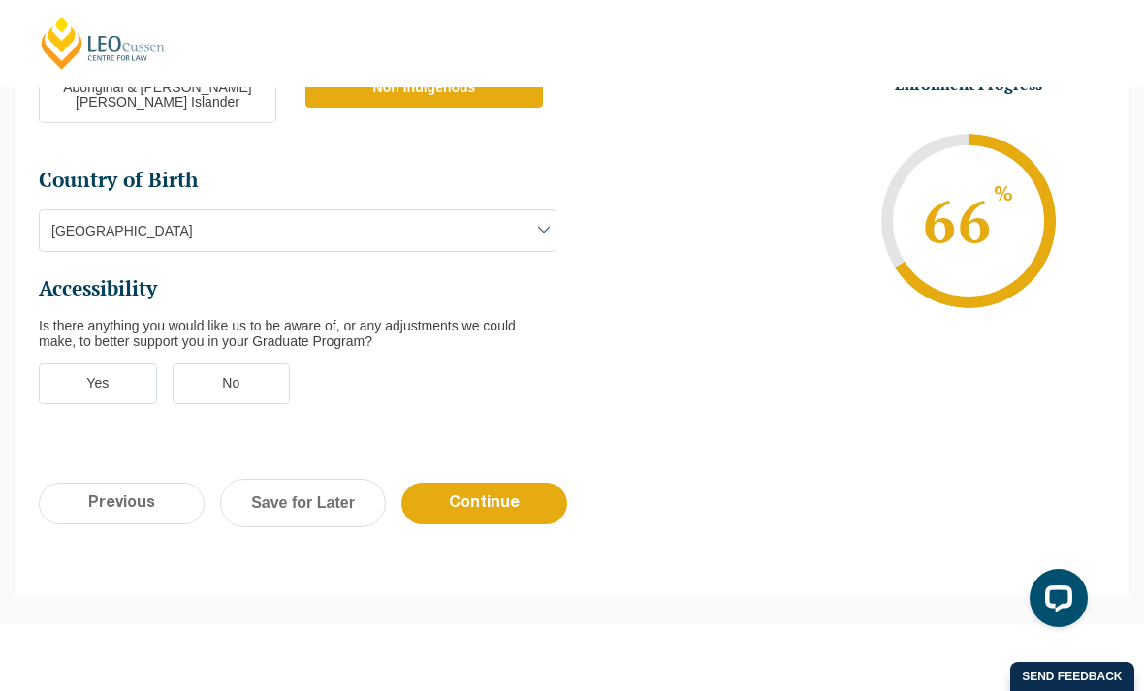
click at [90, 364] on label "Yes" at bounding box center [98, 384] width 118 height 41
click at [0, 0] on input "Yes" at bounding box center [0, 0] width 0 height 0
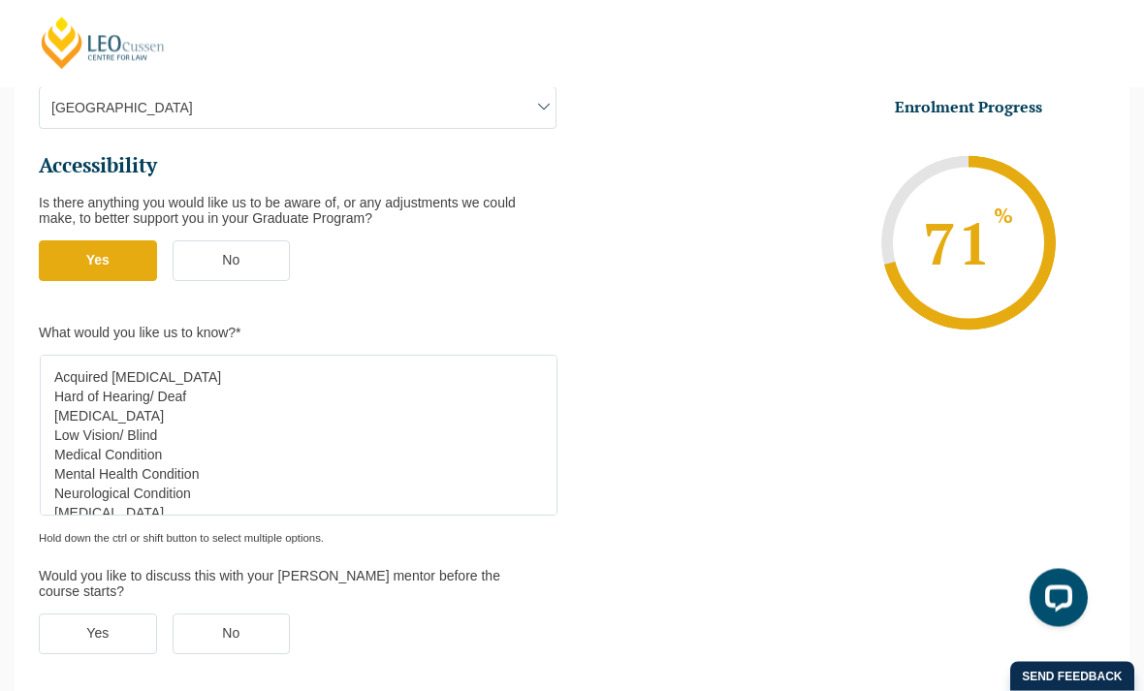
scroll to position [824, 0]
click at [203, 356] on select "Acquired Brain Injury Hard of Hearing/ Deaf Intellectual Disability Low Vision/…" at bounding box center [299, 436] width 518 height 161
select select "Hard of Hearing/ Deaf"
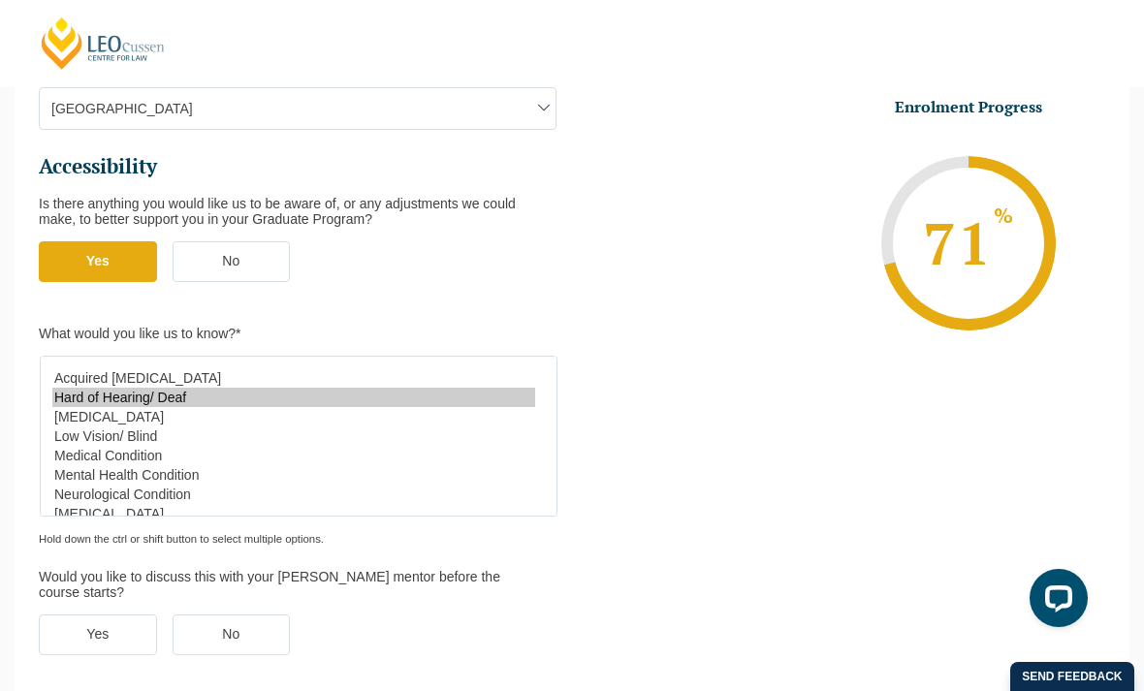
click at [73, 615] on label "Yes" at bounding box center [98, 635] width 118 height 41
click at [0, 0] on input "Yes" at bounding box center [0, 0] width 0 height 0
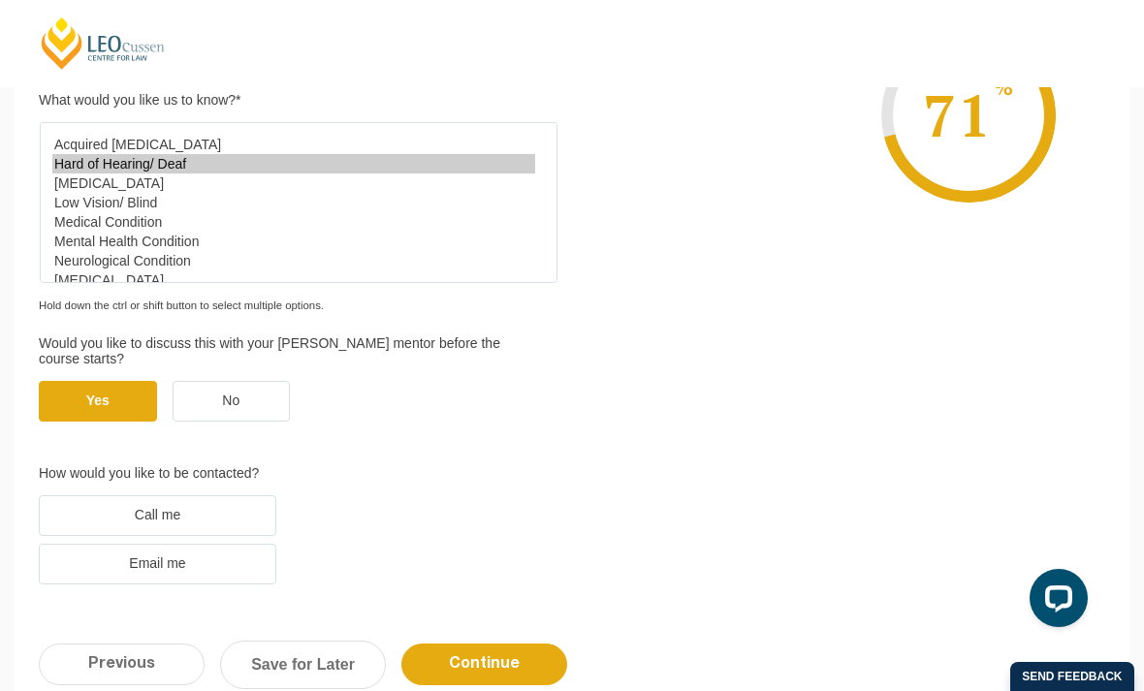
scroll to position [1066, 0]
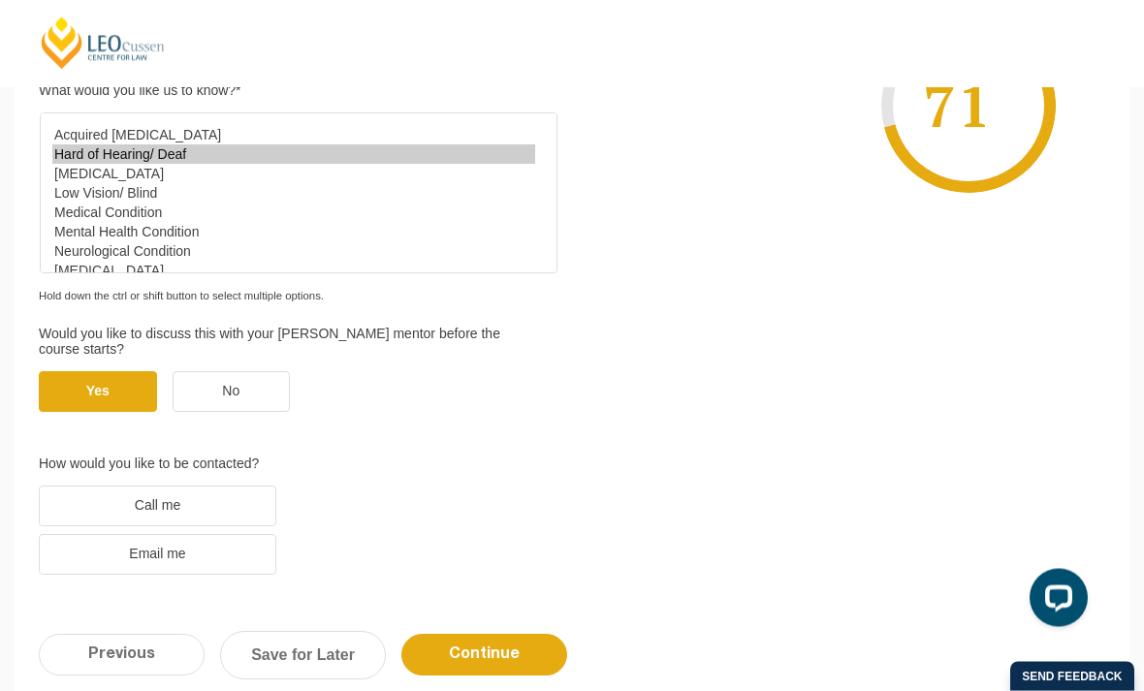
click at [162, 535] on label "Email me" at bounding box center [157, 555] width 237 height 41
click at [0, 0] on input "Email me" at bounding box center [0, 0] width 0 height 0
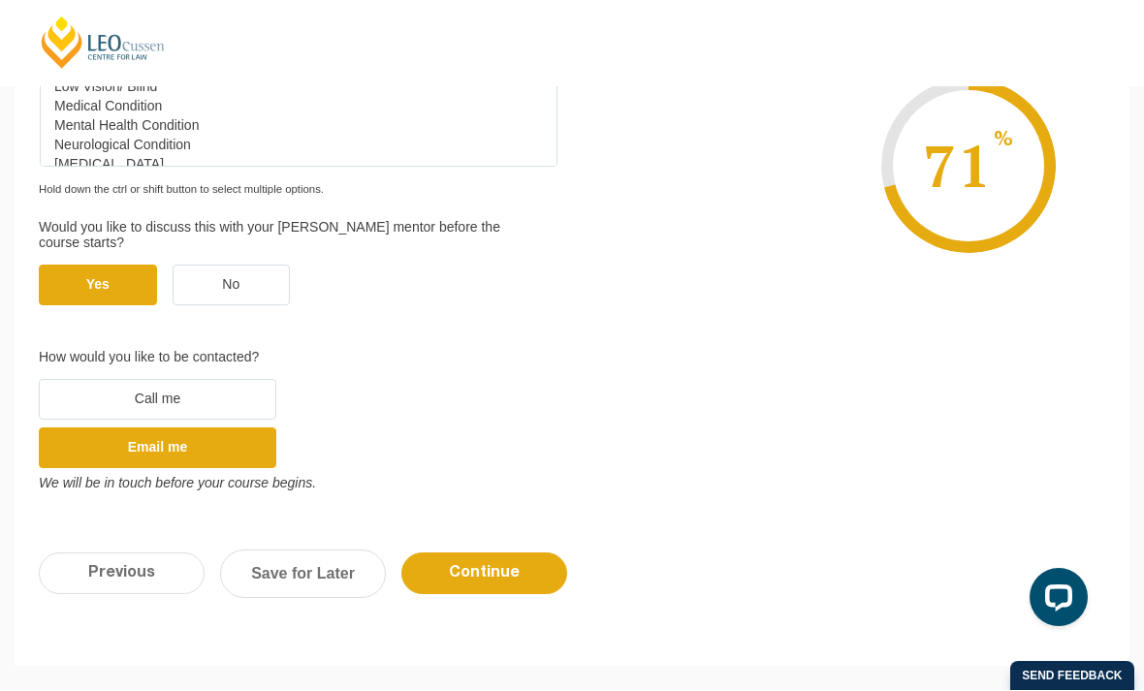
scroll to position [1172, 0]
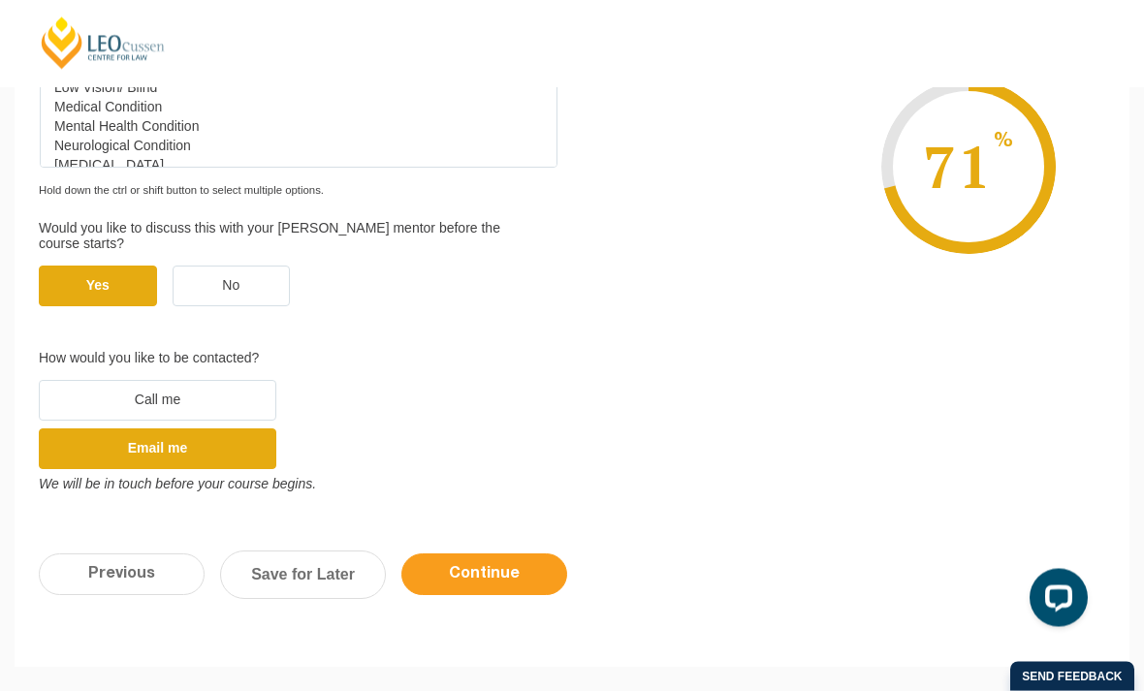
click at [478, 554] on input "Continue" at bounding box center [484, 575] width 166 height 42
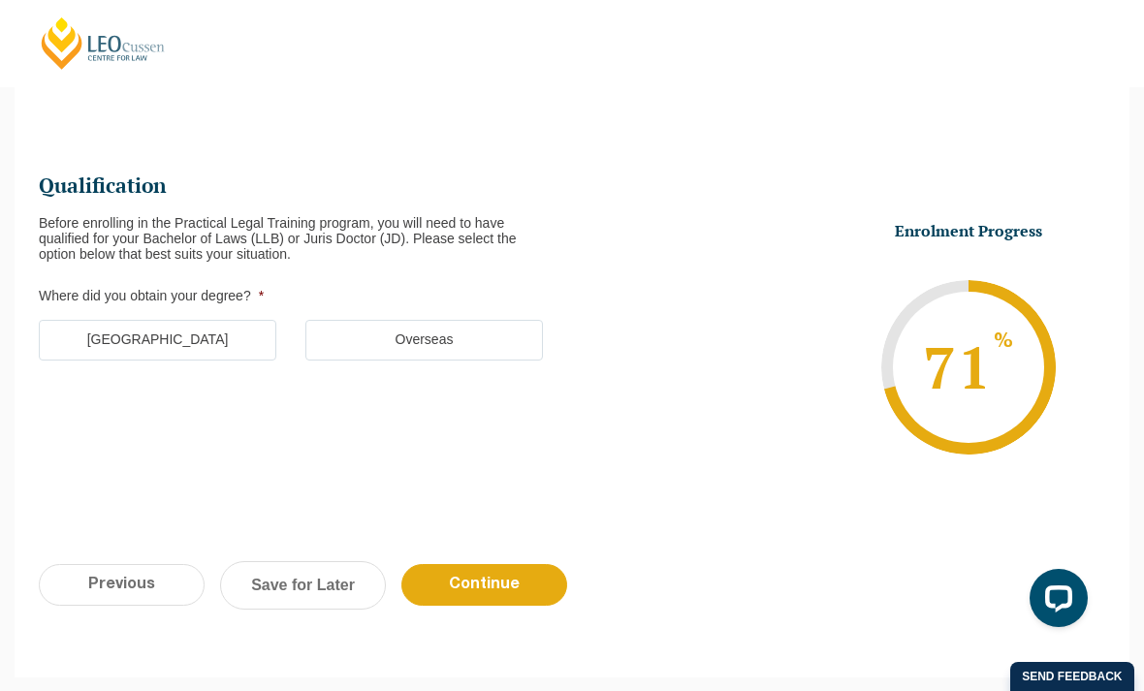
scroll to position [193, 0]
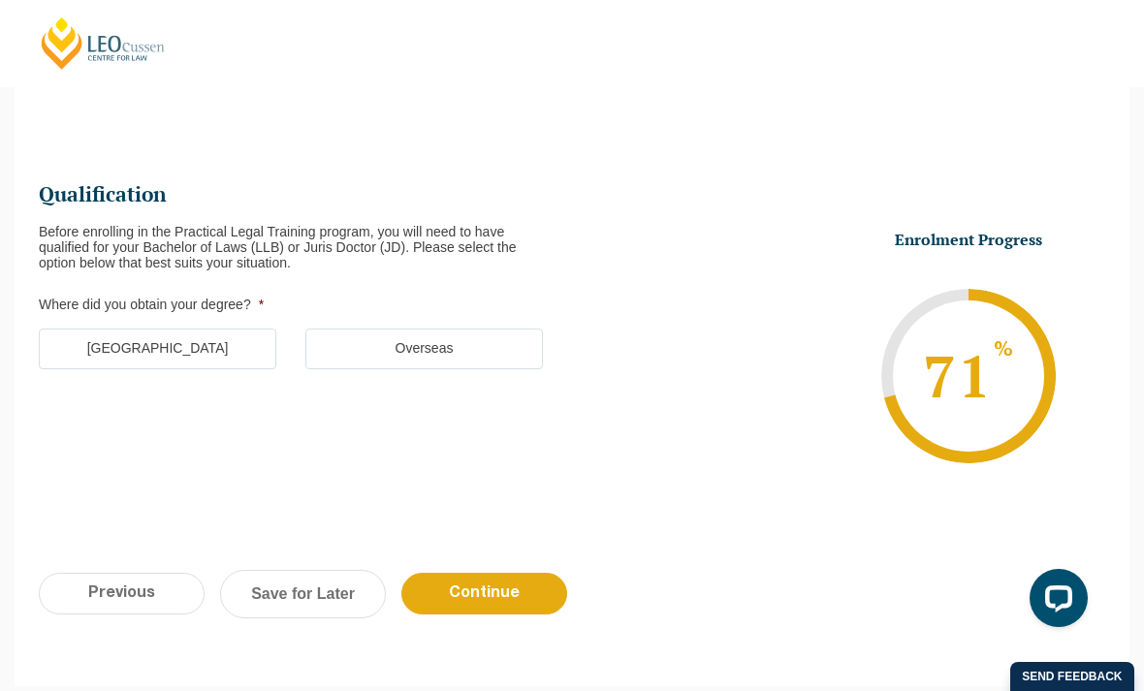
click at [146, 364] on label "Australia" at bounding box center [157, 349] width 237 height 41
click at [0, 0] on input "Australia" at bounding box center [0, 0] width 0 height 0
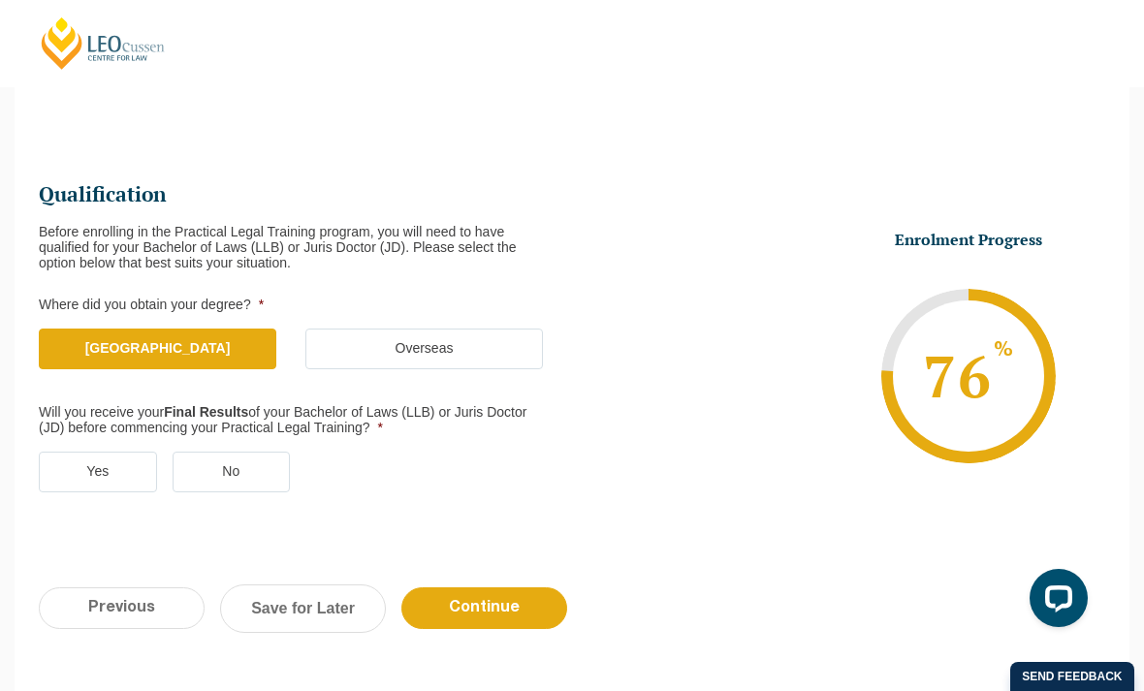
click at [113, 485] on label "Yes" at bounding box center [98, 472] width 118 height 41
click at [0, 0] on input "Yes" at bounding box center [0, 0] width 0 height 0
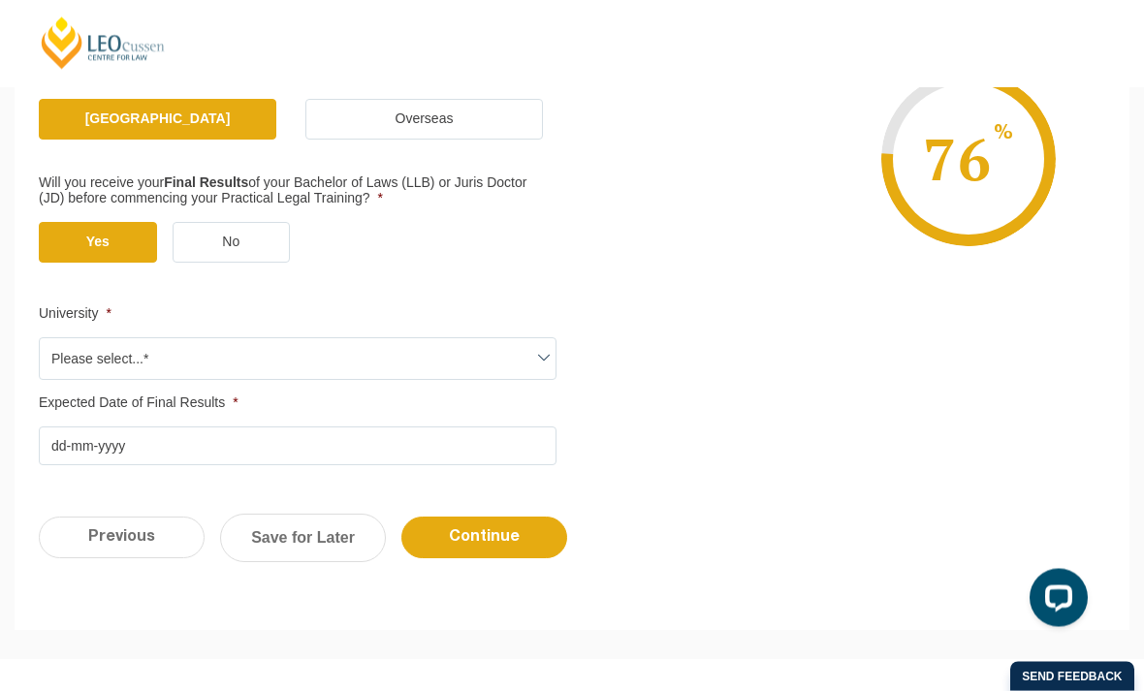
click at [520, 374] on span "Please select...*" at bounding box center [298, 359] width 516 height 41
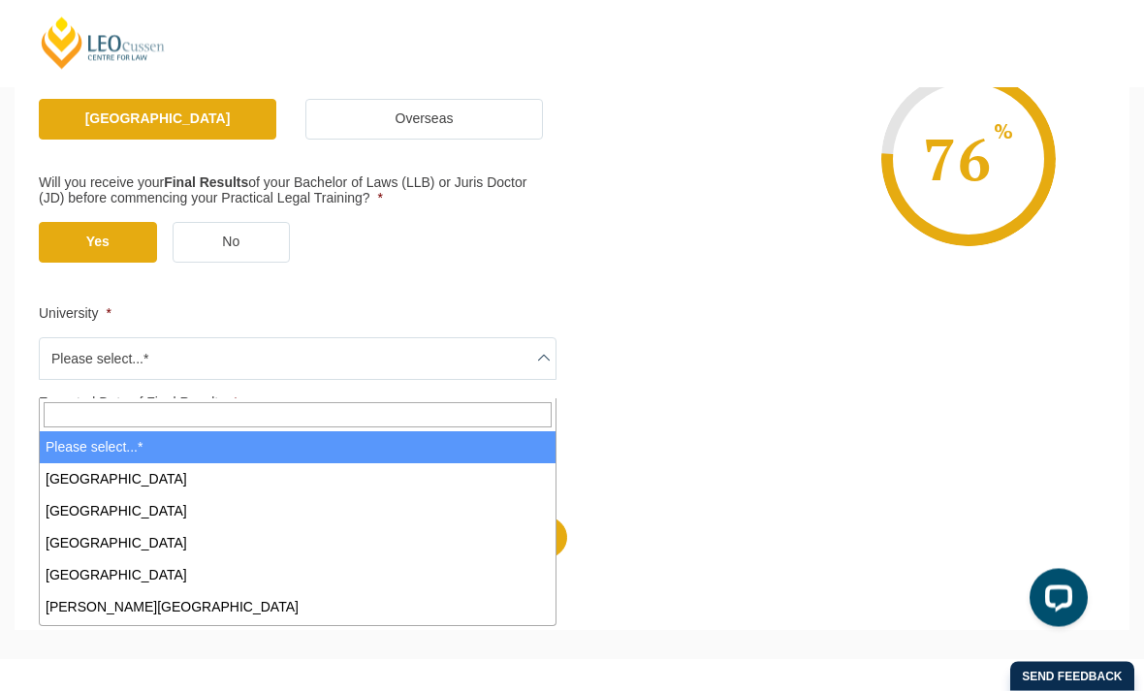
scroll to position [422, 0]
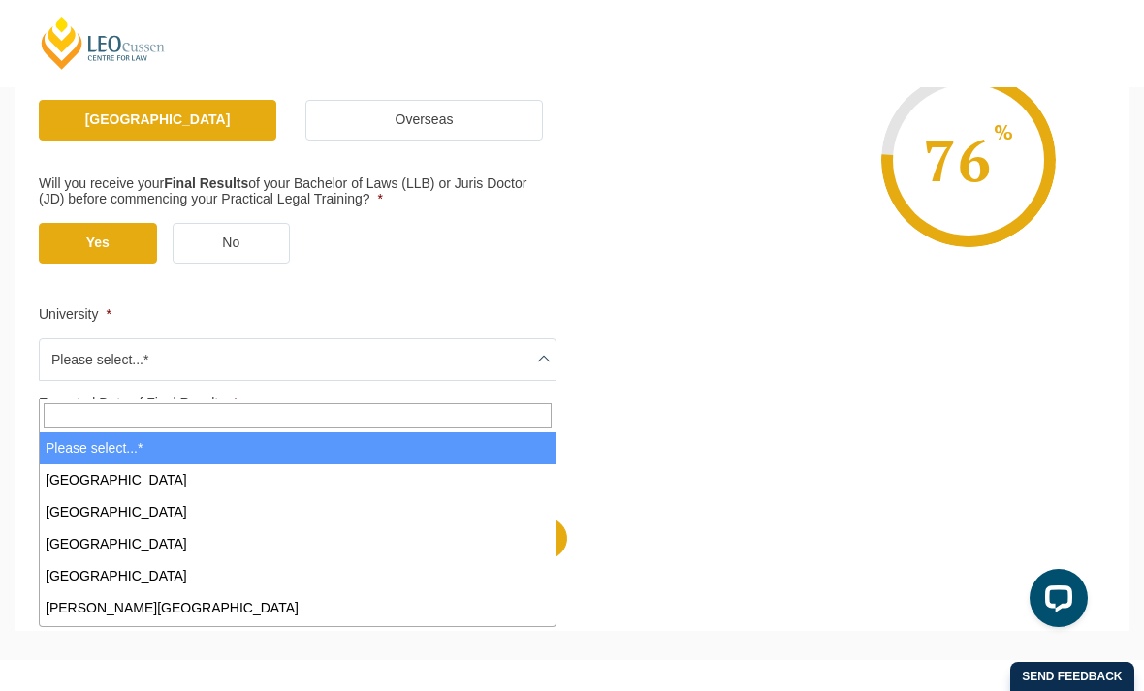
select select "Central Queensland University"
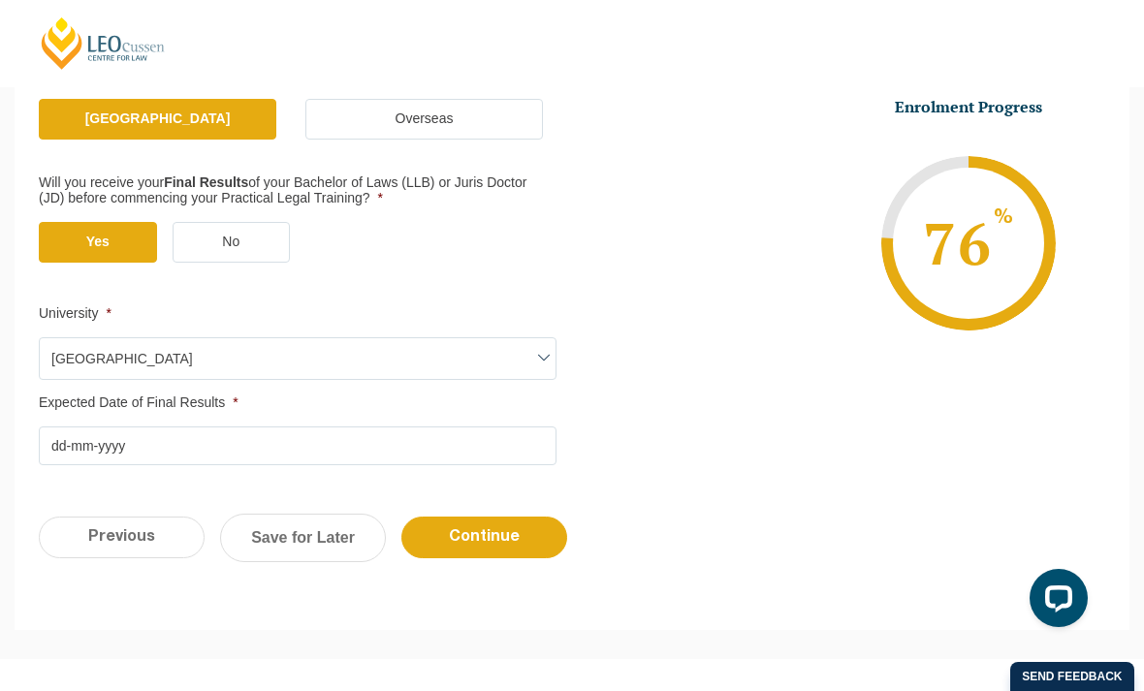
click at [237, 457] on input "Expected Date of Final Results *" at bounding box center [298, 446] width 518 height 39
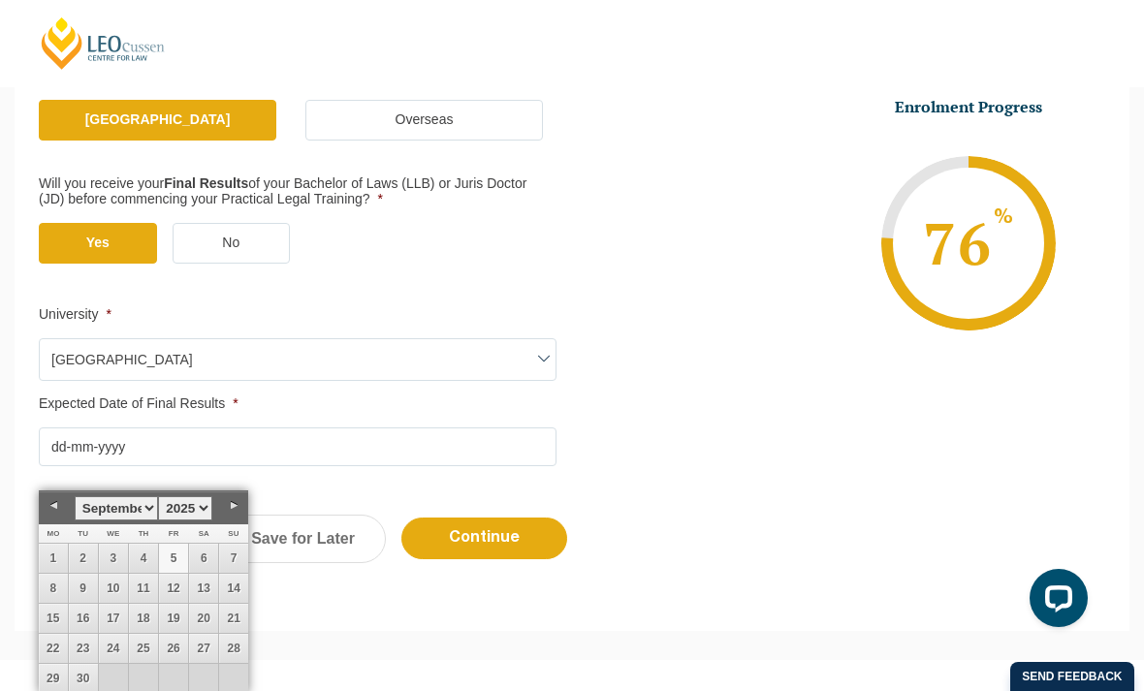
click at [203, 510] on select "1925 1926 1927 1928 1929 1930 1931 1932 1933 1934 1935 1936 1937 1938 1939 1940…" at bounding box center [185, 508] width 54 height 24
click at [115, 510] on select "January February March April May June July August September October November De…" at bounding box center [116, 508] width 83 height 24
click at [52, 675] on link "23" at bounding box center [53, 678] width 29 height 29
type input "23-11-2020"
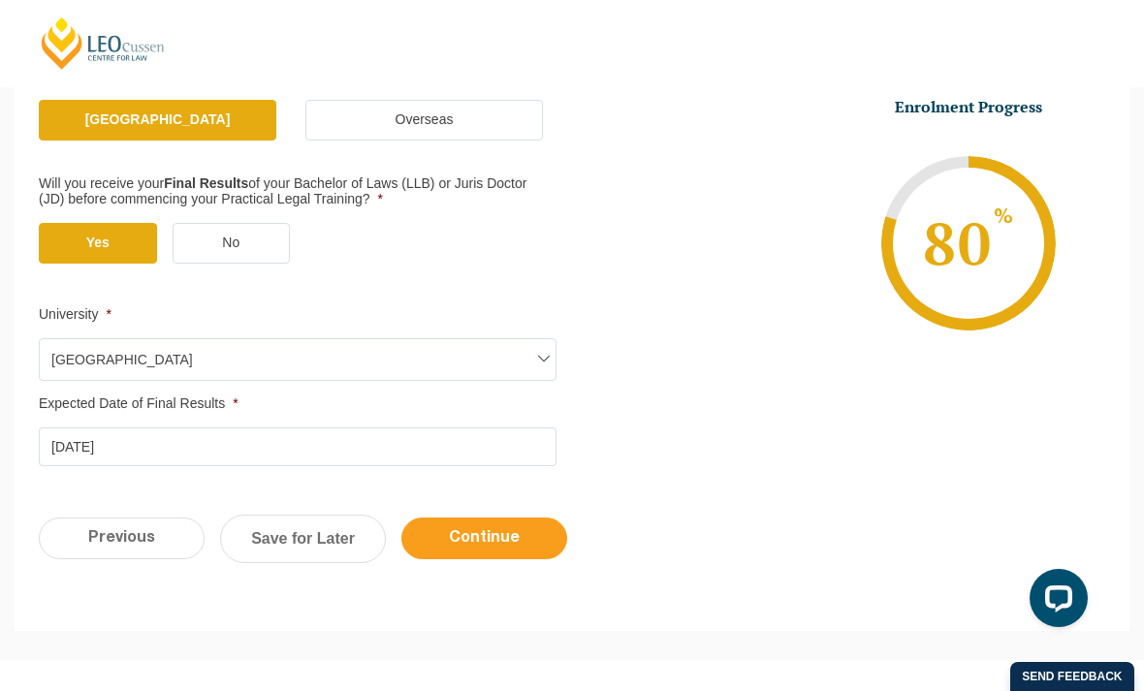
click at [493, 559] on input "Continue" at bounding box center [484, 539] width 166 height 42
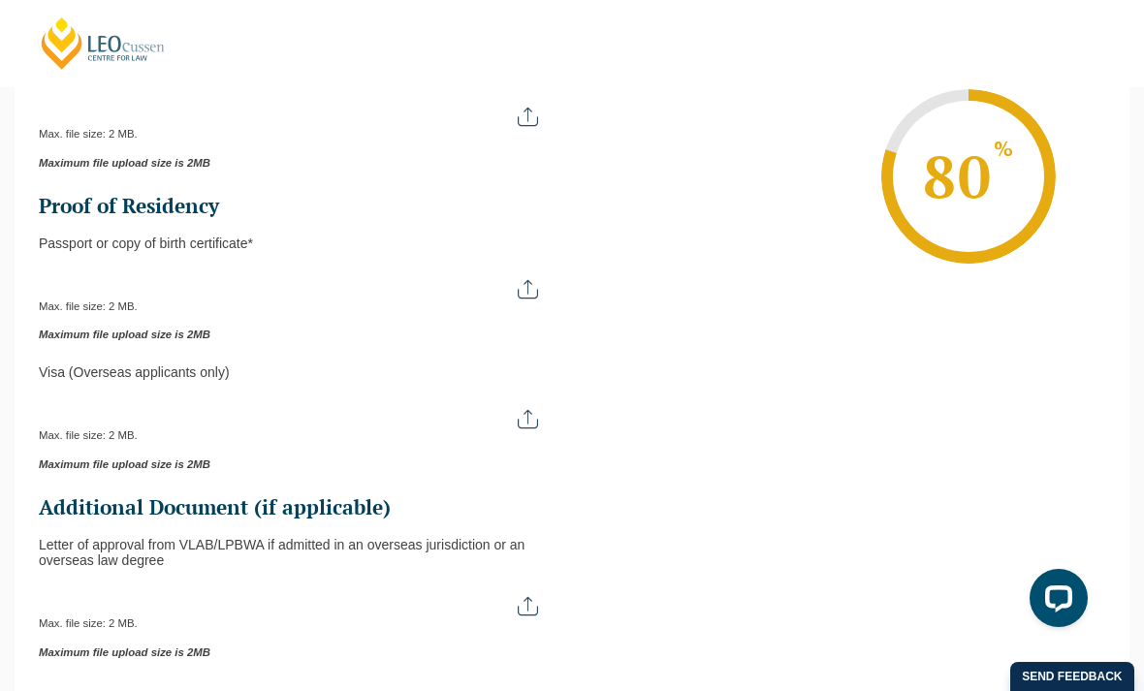
scroll to position [193, 0]
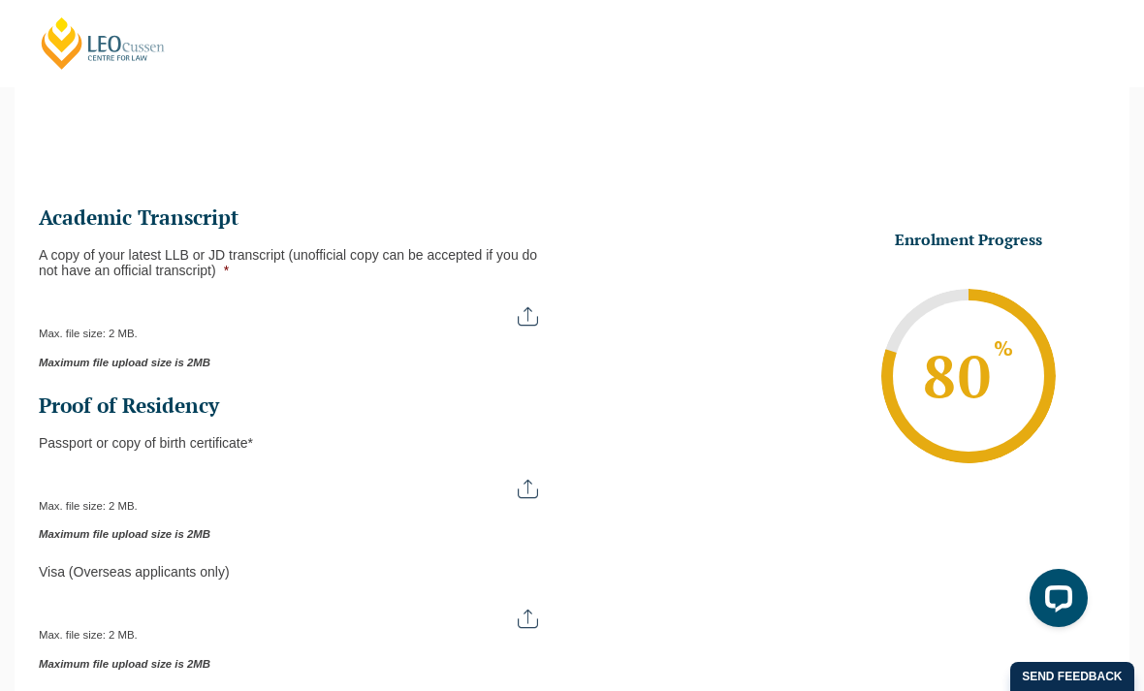
click at [235, 326] on input "A copy of your latest LLB or JD transcript (unofficial copy can be accepted if …" at bounding box center [298, 309] width 518 height 33
type input "C:\fakepath\IMG_0558.jpeg"
click at [550, 498] on input "Passport or Copy of Birth Certificate *" at bounding box center [298, 481] width 518 height 33
type input "C:\fakepath\IMG_1059.jpeg"
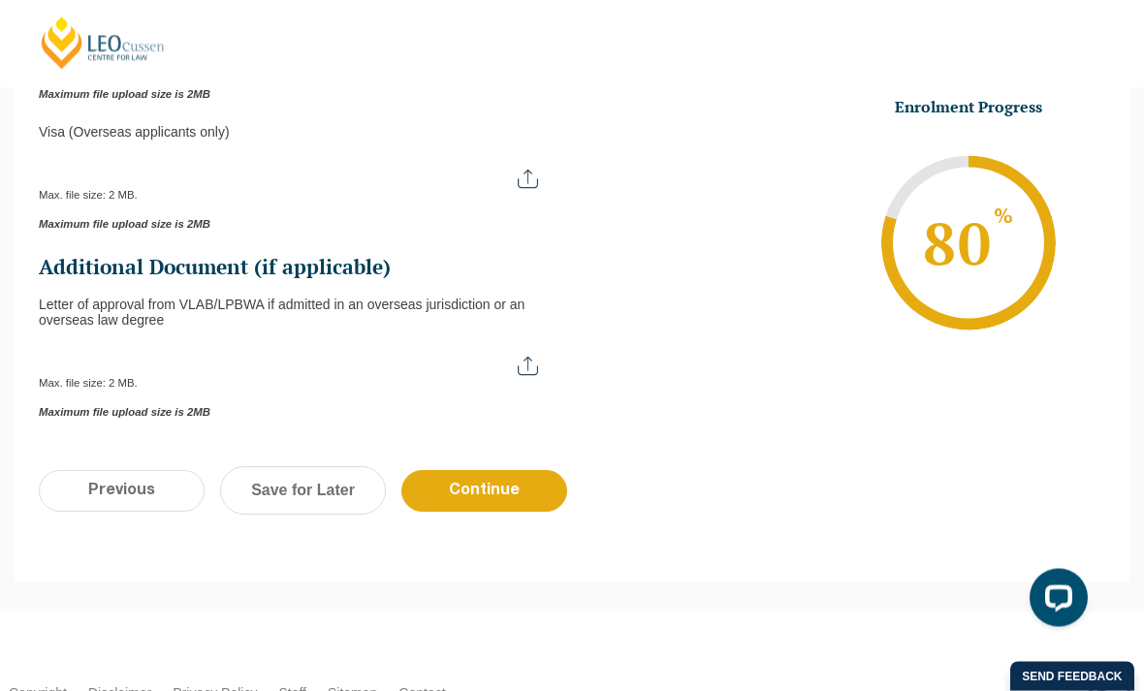
scroll to position [649, 0]
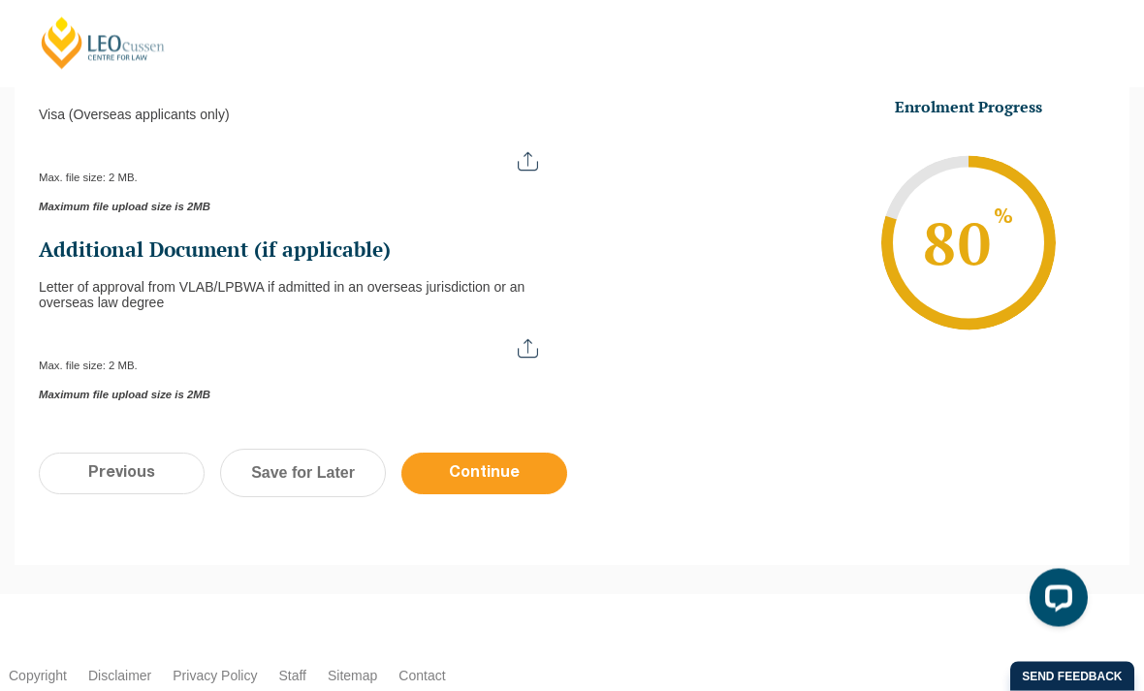
click at [485, 495] on input "Continue" at bounding box center [484, 475] width 166 height 42
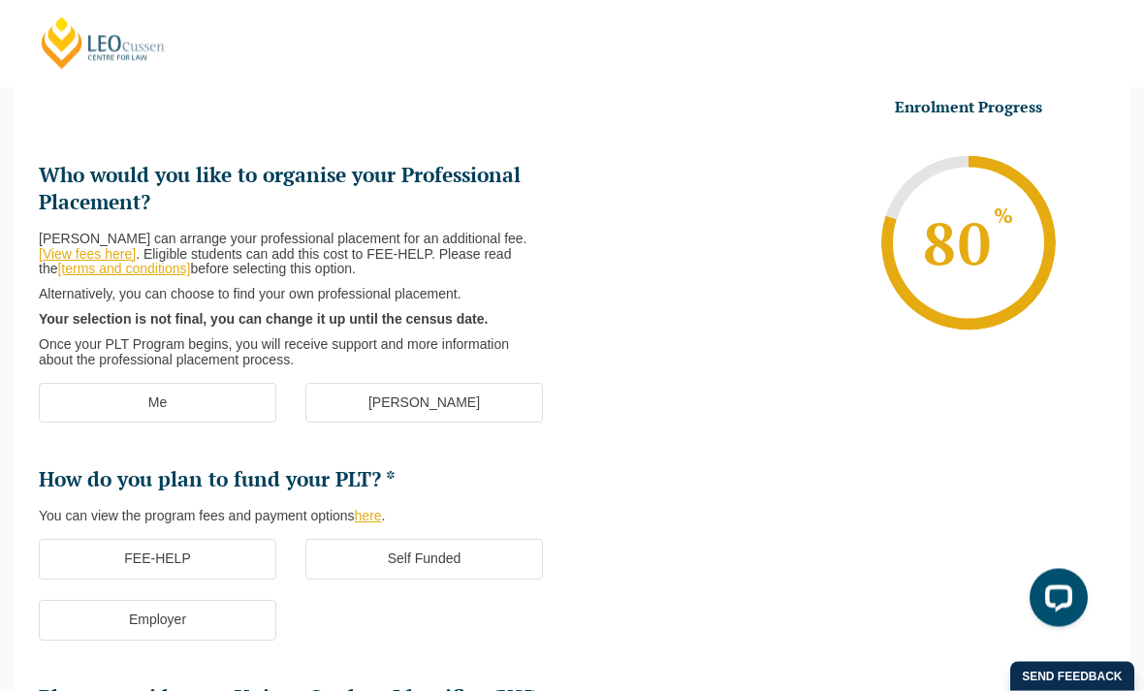
scroll to position [193, 0]
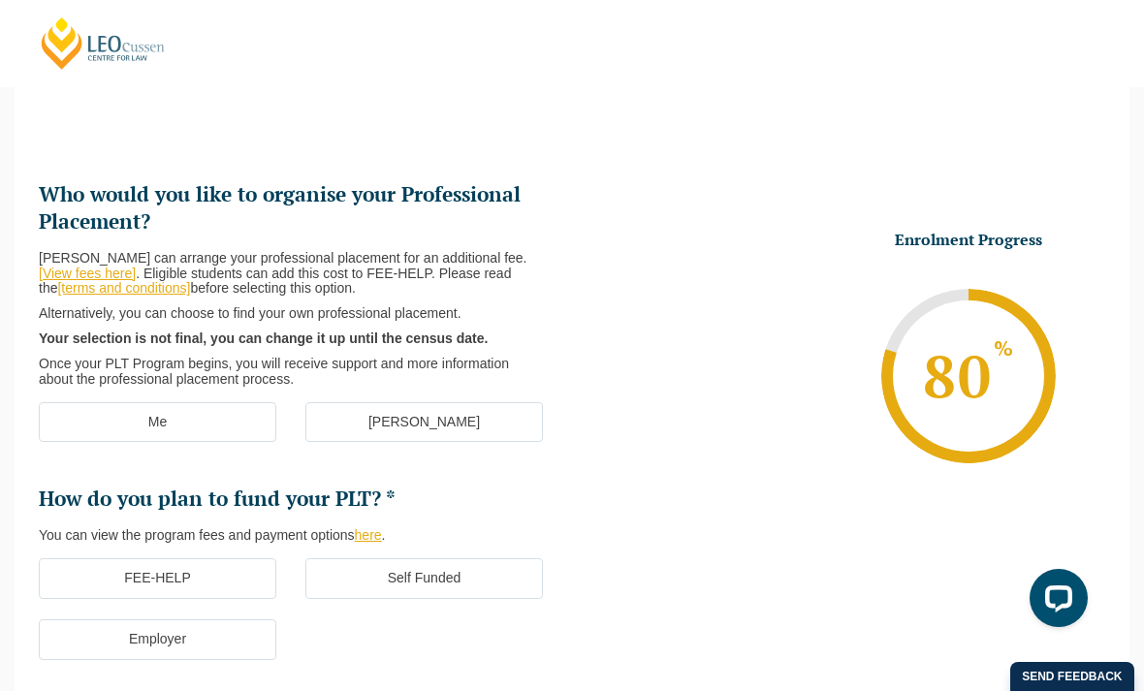
click at [442, 441] on label "[PERSON_NAME]" at bounding box center [423, 422] width 237 height 41
click at [0, 0] on input "[PERSON_NAME]" at bounding box center [0, 0] width 0 height 0
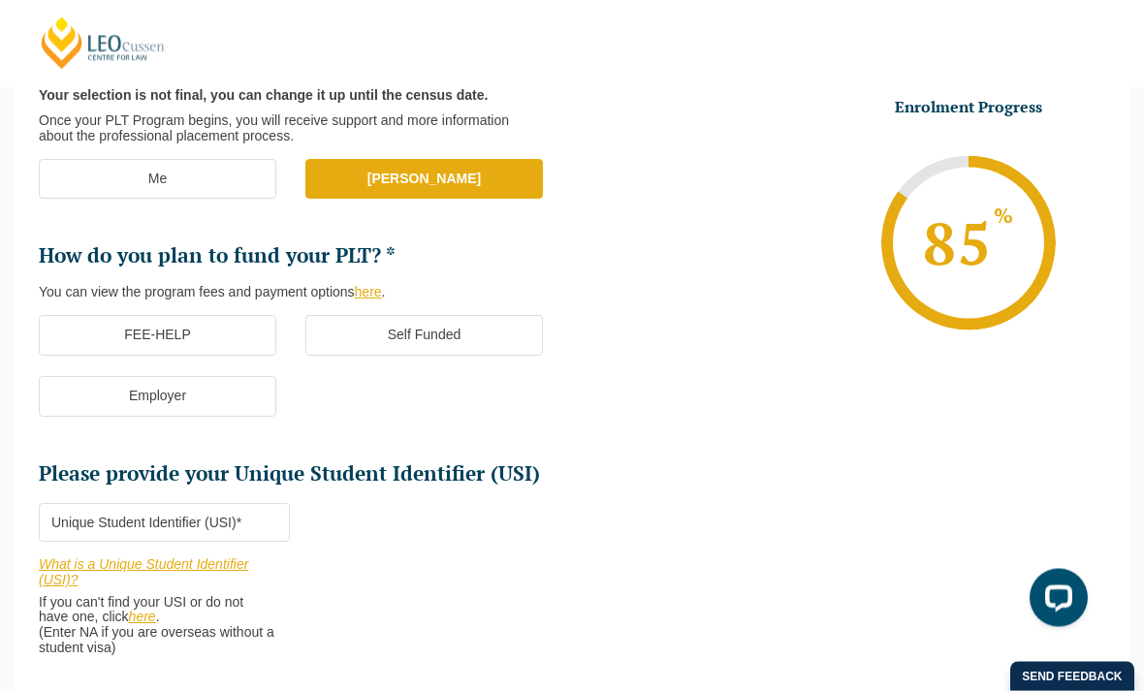
scroll to position [433, 0]
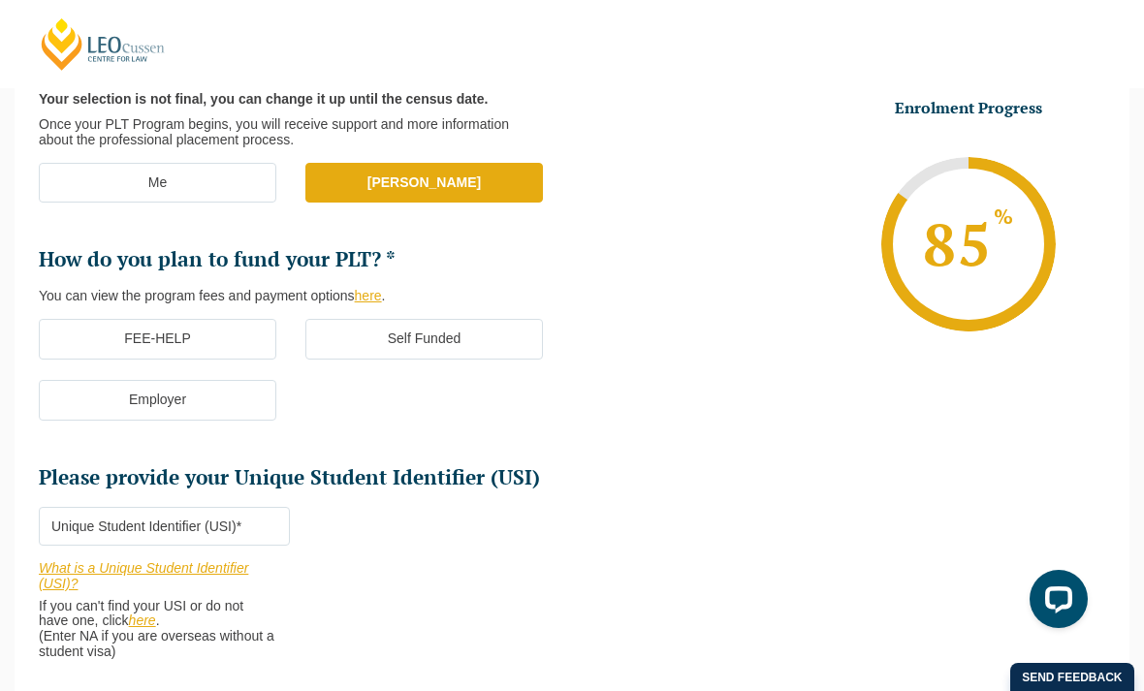
click at [155, 359] on label "FEE-HELP" at bounding box center [157, 338] width 237 height 41
click at [0, 0] on input "FEE-HELP" at bounding box center [0, 0] width 0 height 0
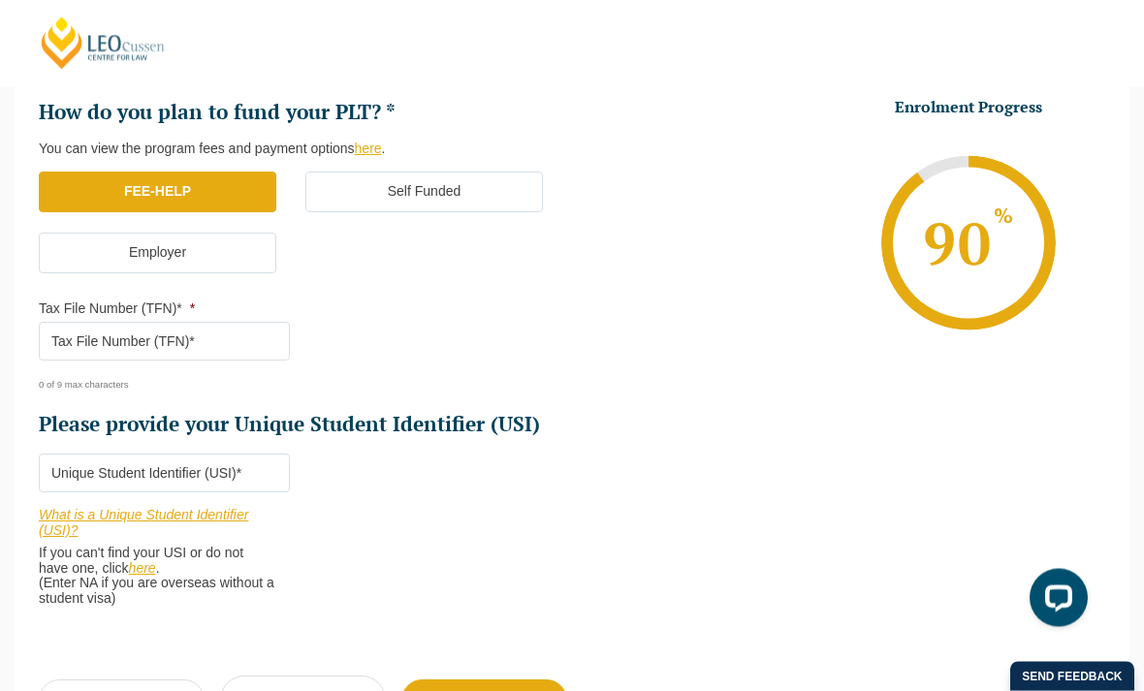
scroll to position [579, 0]
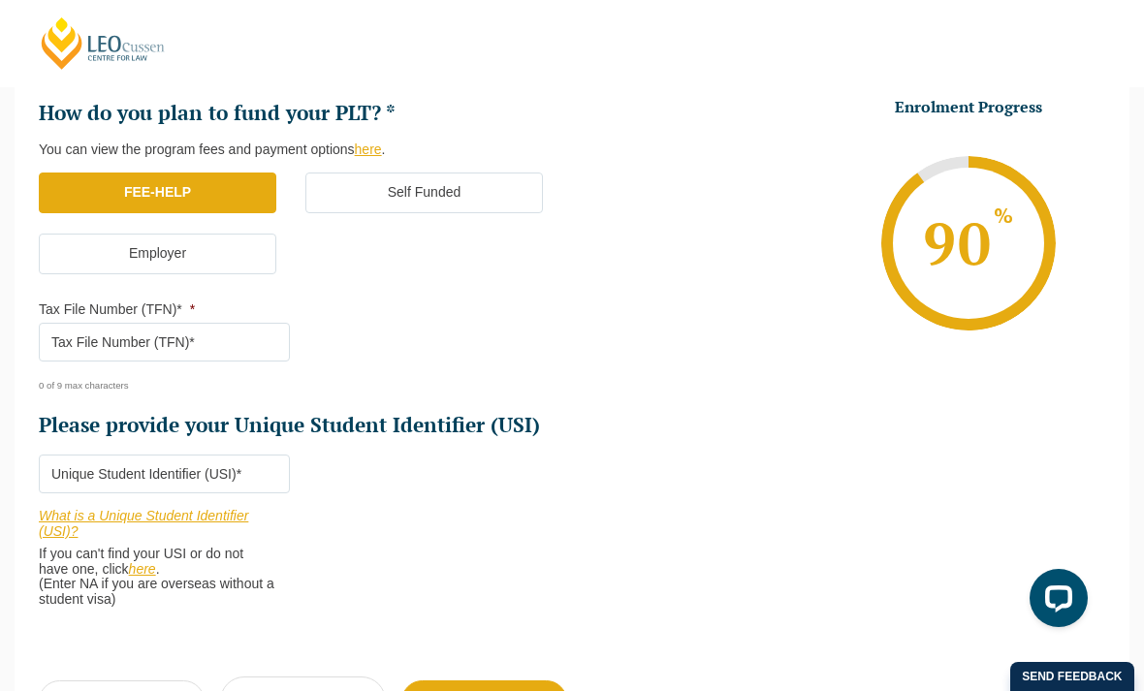
click at [181, 353] on input "Tax File Number (TFN)* *" at bounding box center [164, 342] width 251 height 39
click at [180, 356] on input "Tax File Number (TFN)* *" at bounding box center [164, 342] width 251 height 39
type input "360384645"
click at [142, 474] on input "Please provide your Unique Student Identifier (USI) *" at bounding box center [164, 474] width 251 height 39
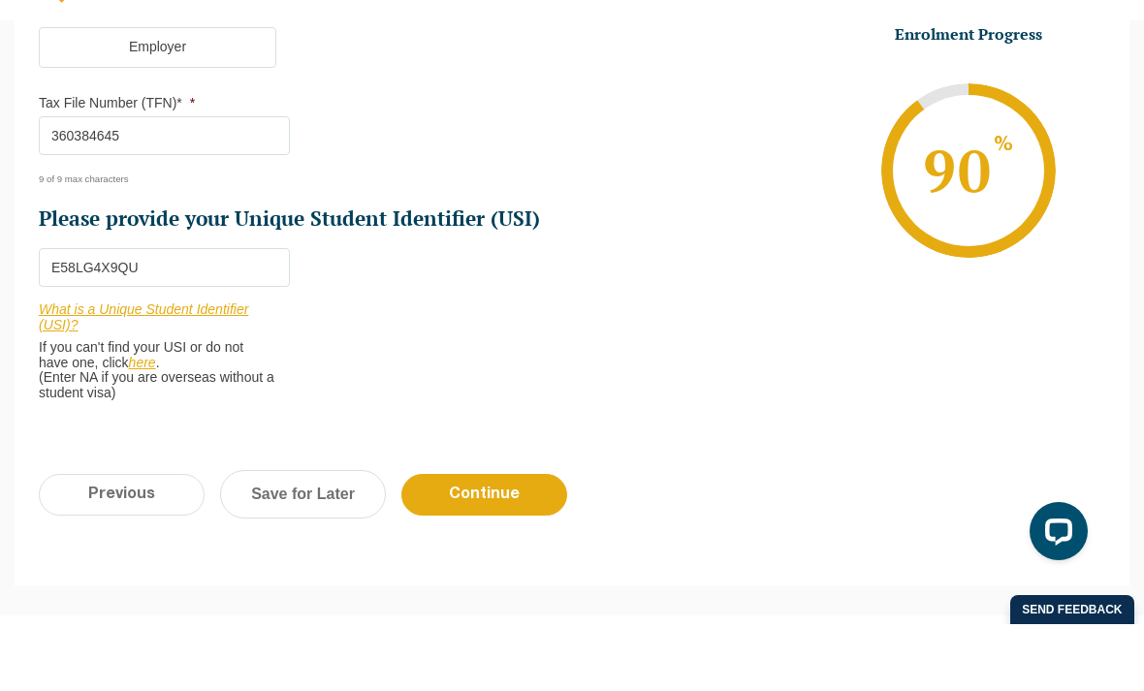
scroll to position [719, 0]
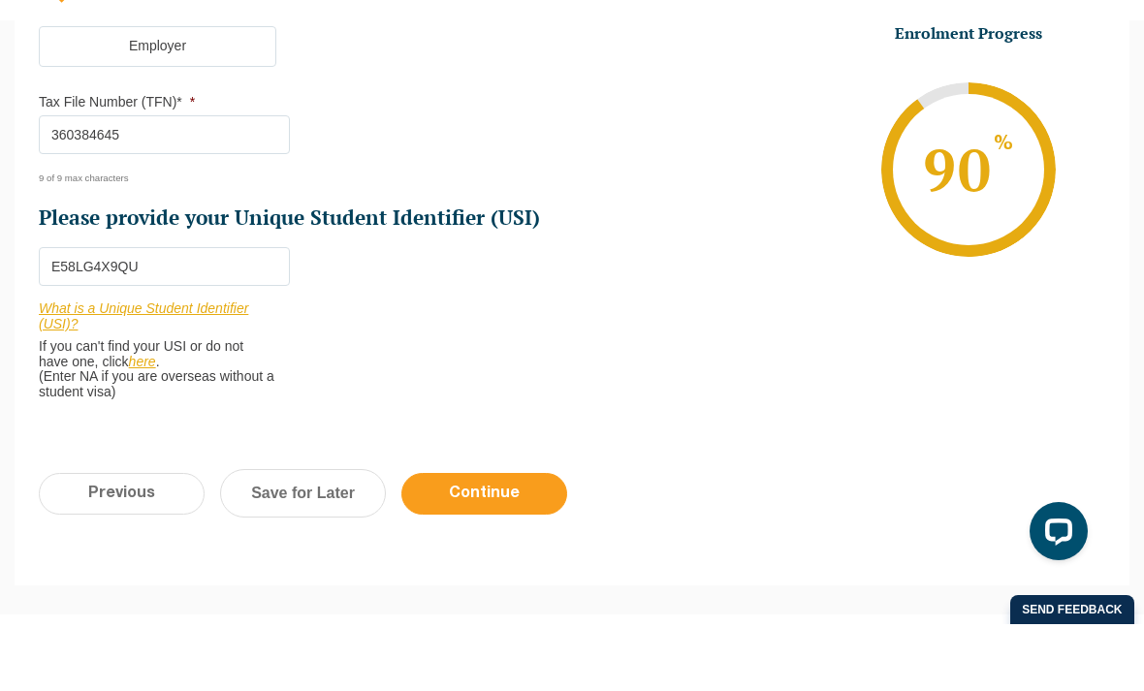
type input "E58LG4X9QU"
click at [476, 540] on input "Continue" at bounding box center [484, 561] width 166 height 42
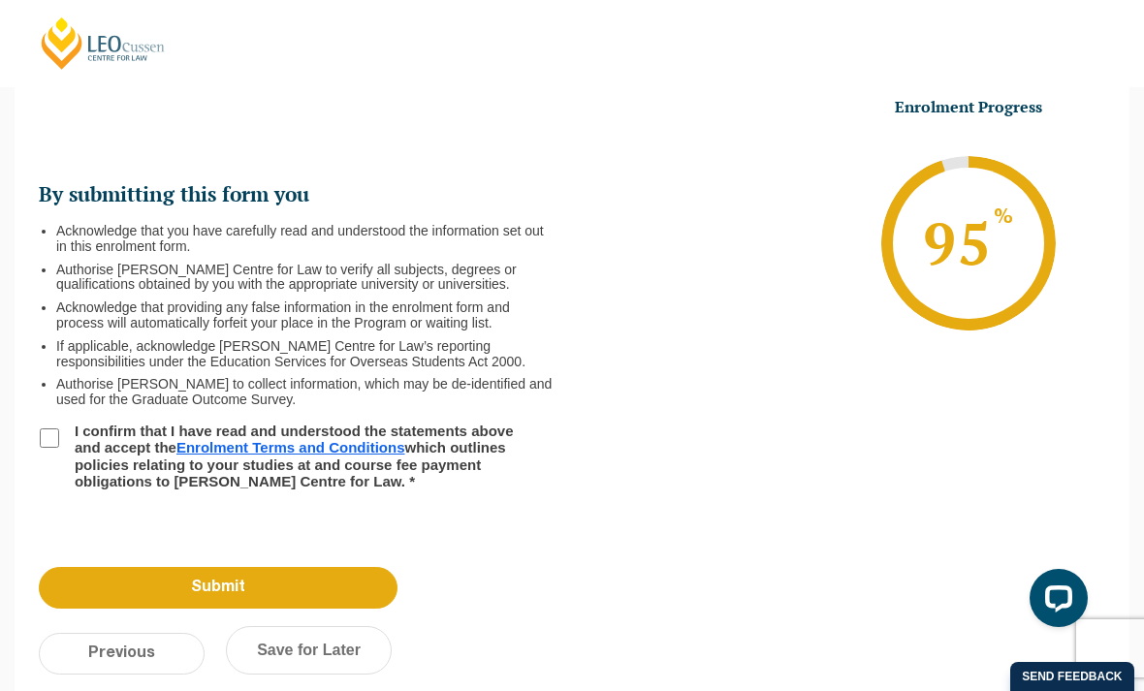
scroll to position [0, 0]
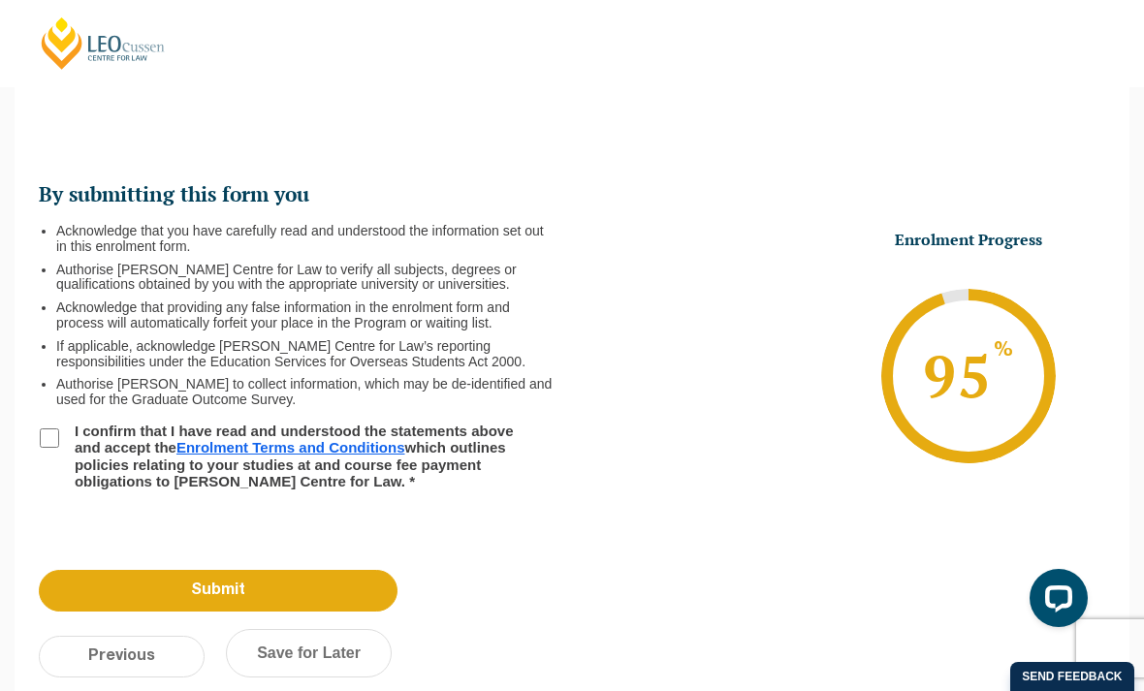
click at [59, 448] on input "I confirm that I have read and understood the statements above and accept the E…" at bounding box center [49, 437] width 19 height 19
checkbox input "true"
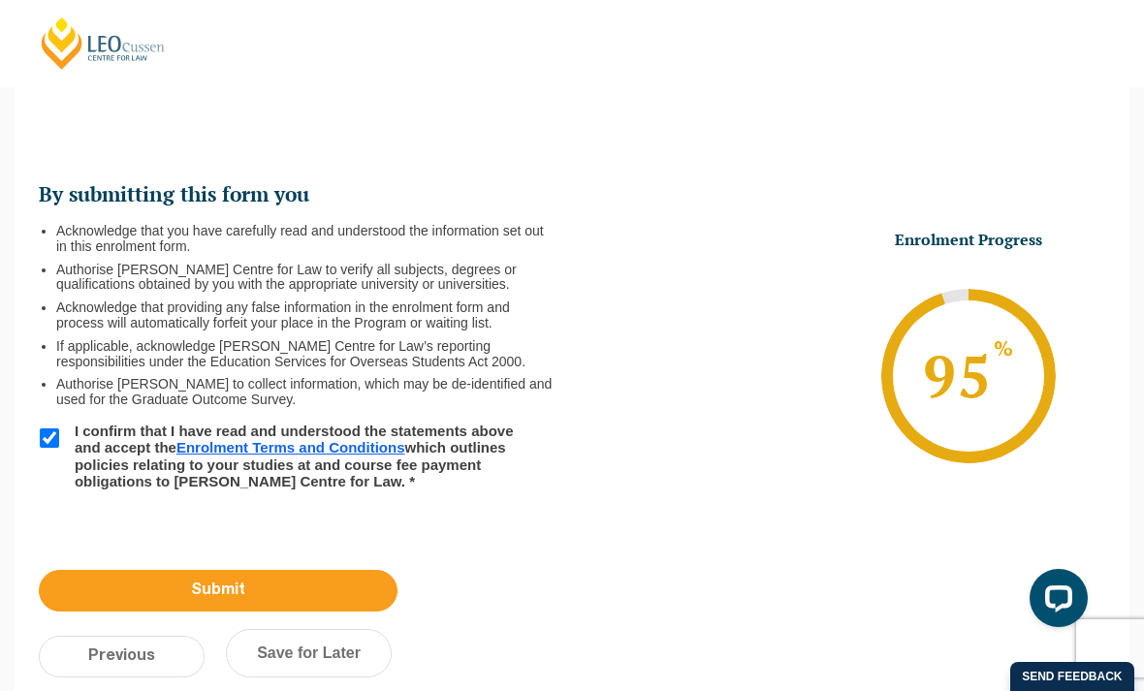
click at [210, 607] on input "Submit" at bounding box center [218, 591] width 359 height 42
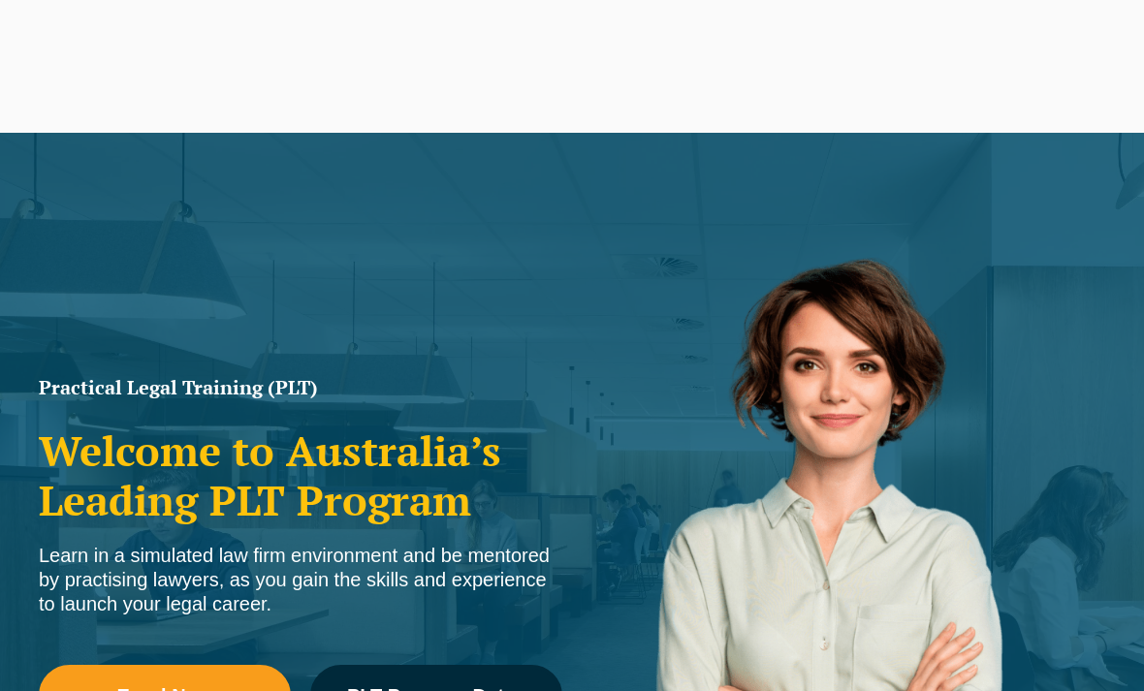
scroll to position [368, 0]
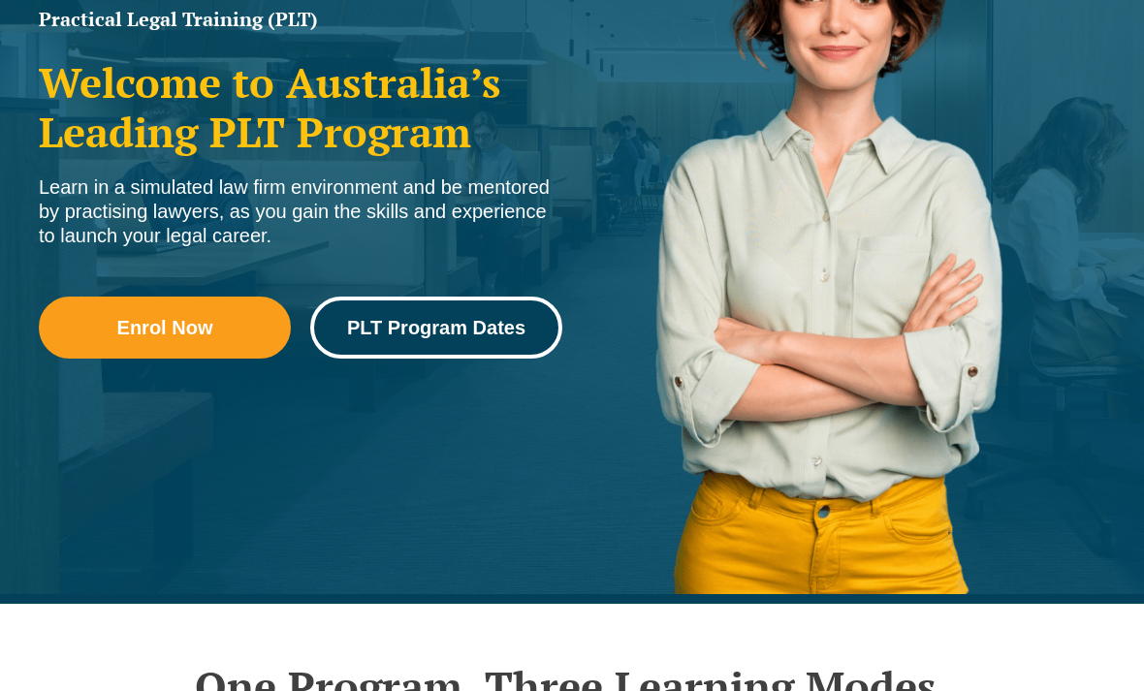
click at [434, 347] on link "PLT Program Dates" at bounding box center [436, 328] width 252 height 62
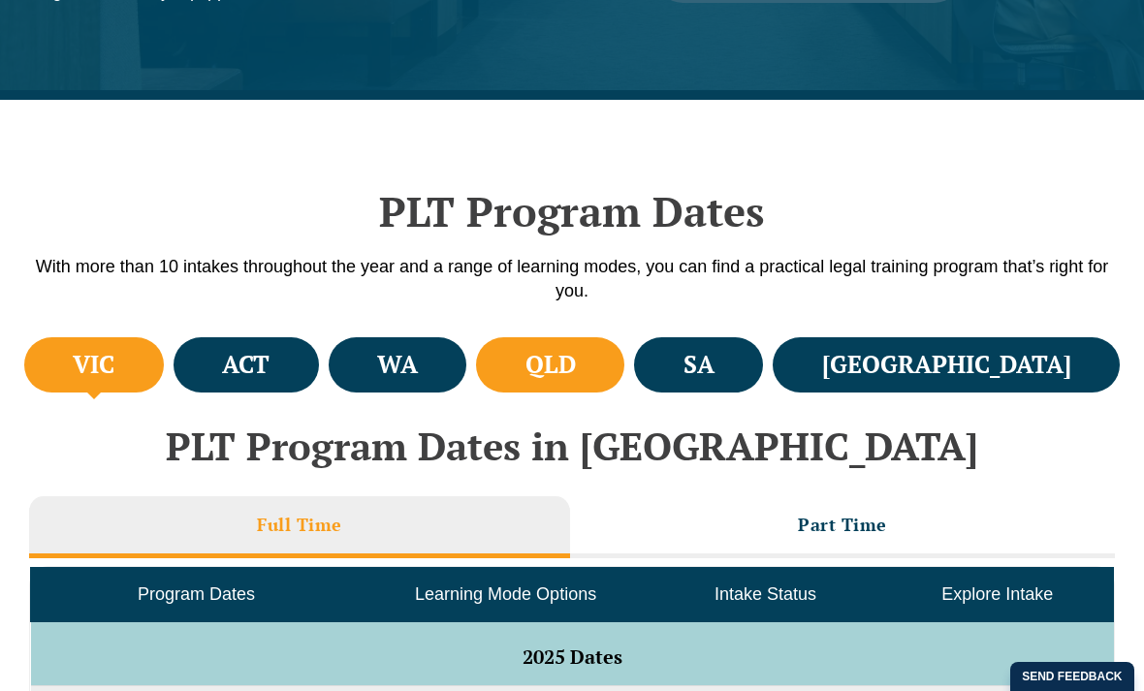
click at [576, 371] on h4 "QLD" at bounding box center [550, 365] width 50 height 32
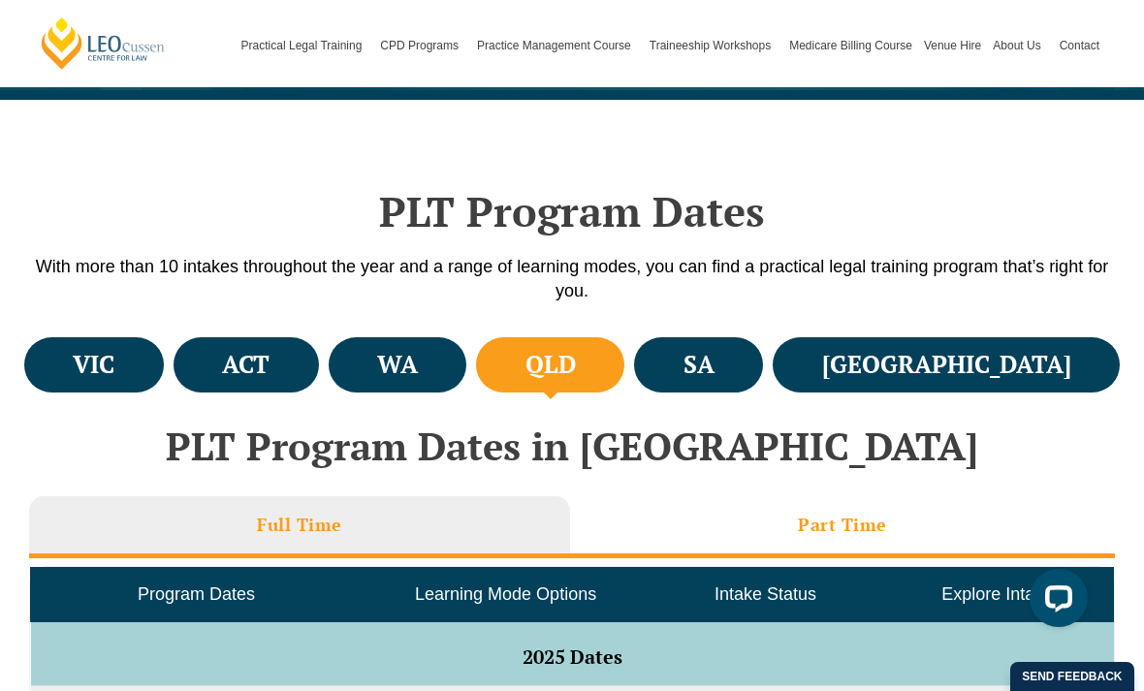
click at [847, 517] on h3 "Part Time" at bounding box center [842, 525] width 89 height 22
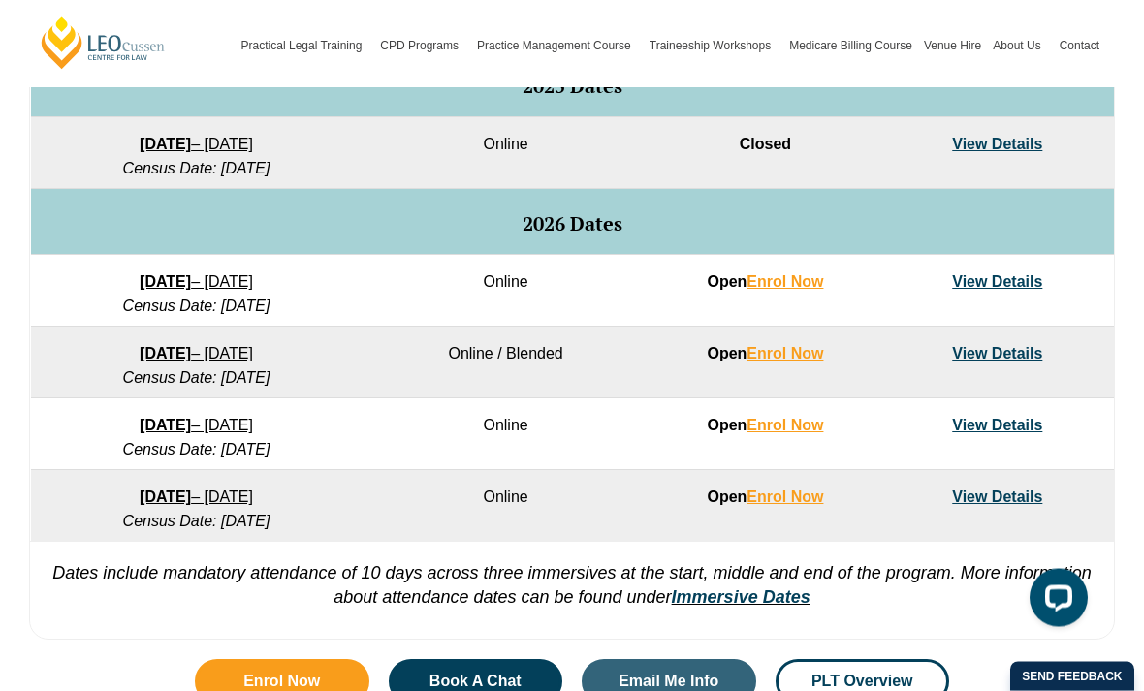
scroll to position [1049, 0]
click at [1002, 302] on td "View Details" at bounding box center [997, 291] width 232 height 72
click at [1013, 288] on link "View Details" at bounding box center [997, 281] width 90 height 16
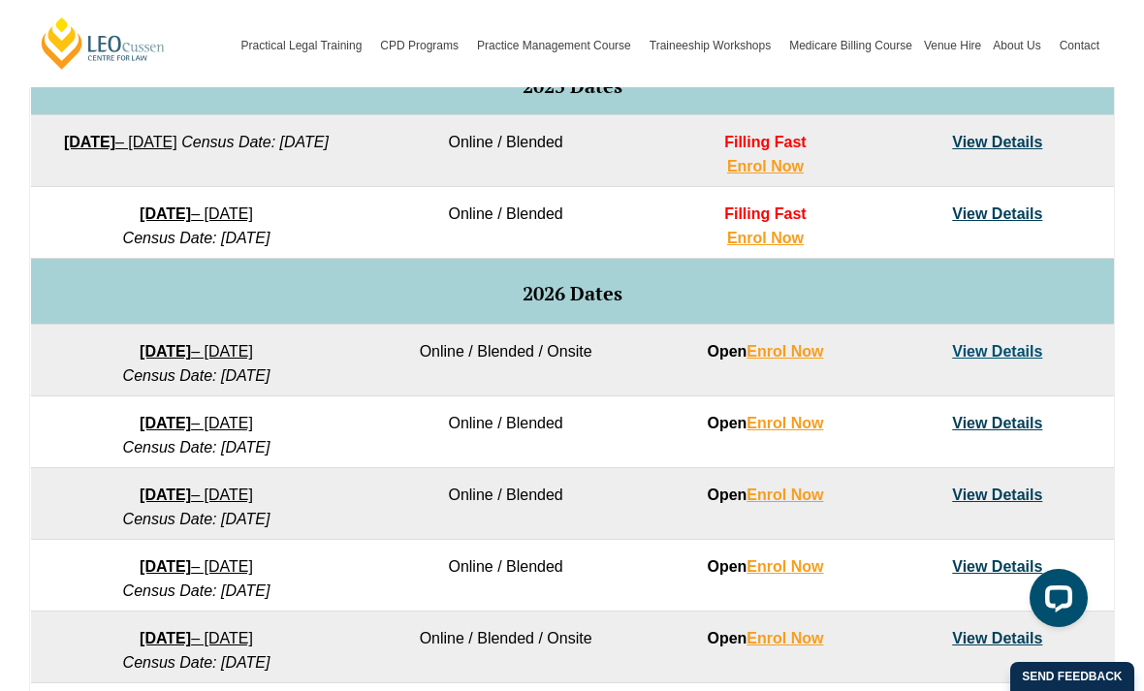
click at [1021, 147] on link "View Details" at bounding box center [997, 142] width 90 height 16
